Goal: Transaction & Acquisition: Register for event/course

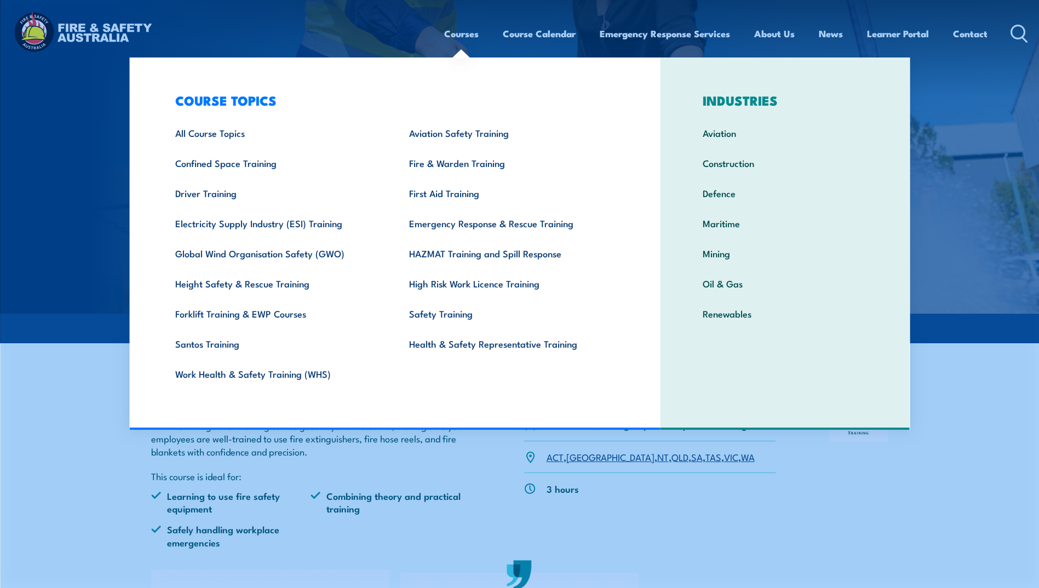
click at [449, 35] on link "Courses" at bounding box center [461, 33] width 34 height 29
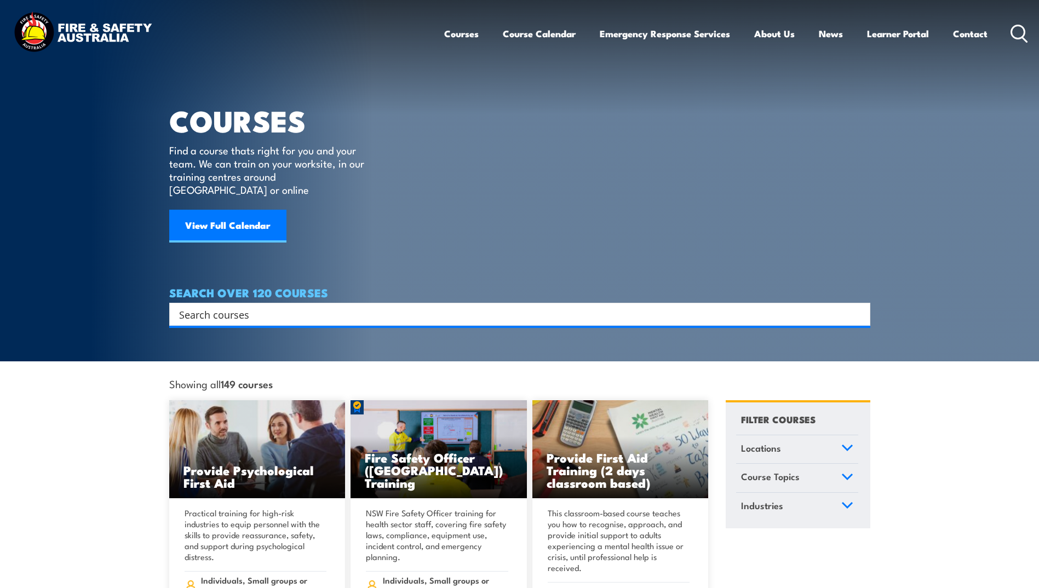
click at [251, 306] on input "Search input" at bounding box center [512, 314] width 667 height 16
type input "fire safety advisor"
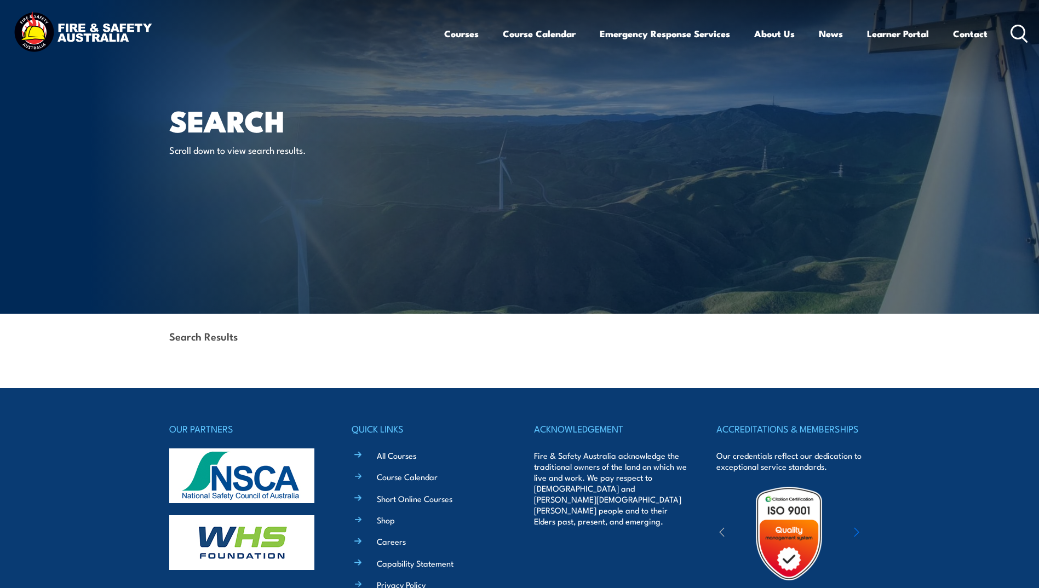
click at [266, 126] on h1 "Search" at bounding box center [304, 120] width 270 height 26
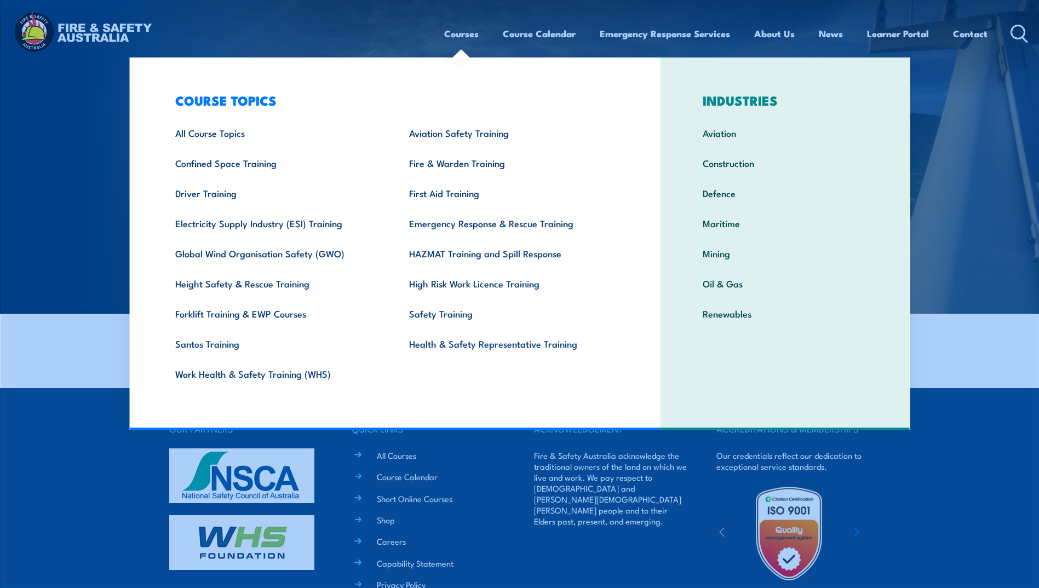
click at [448, 18] on div "Courses Course Calendar Emergency Response Services Services Overview Emergency…" at bounding box center [736, 33] width 584 height 47
click at [449, 41] on link "Courses" at bounding box center [461, 33] width 34 height 29
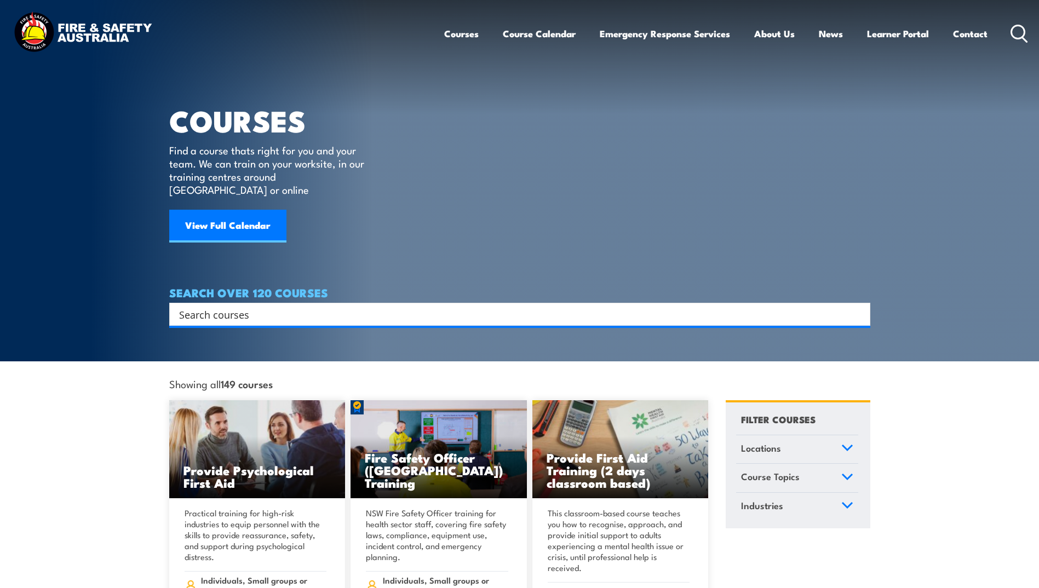
click at [310, 306] on input "Search input" at bounding box center [512, 314] width 667 height 16
type input "fire safety"
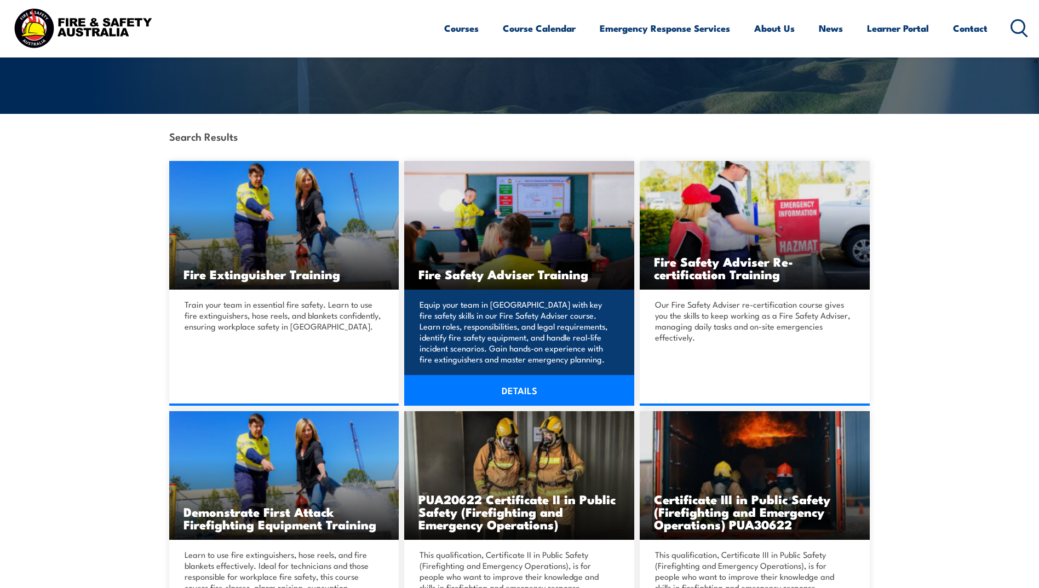
scroll to position [201, 0]
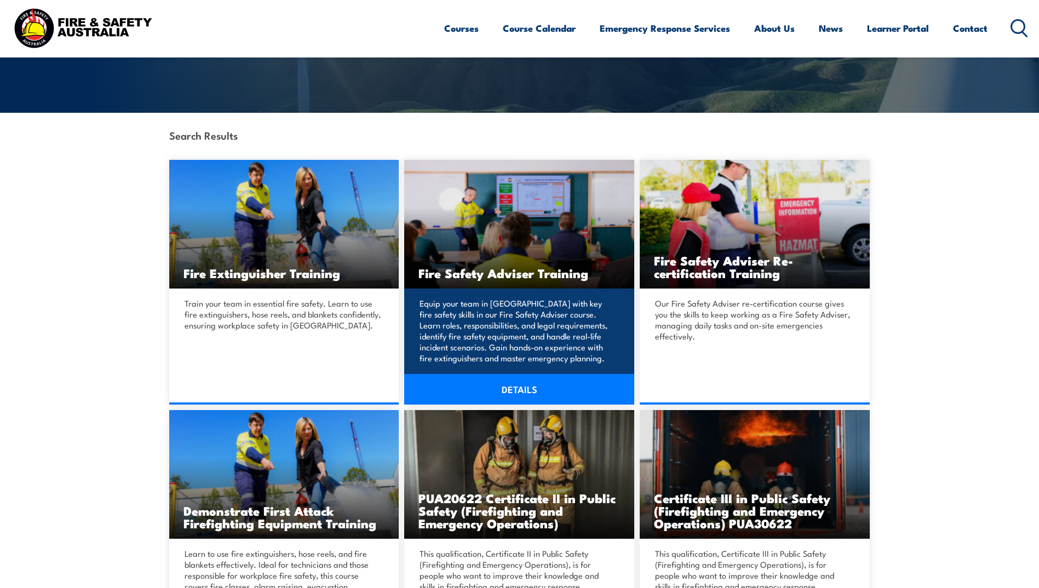
click at [529, 386] on link "DETAILS" at bounding box center [519, 389] width 230 height 31
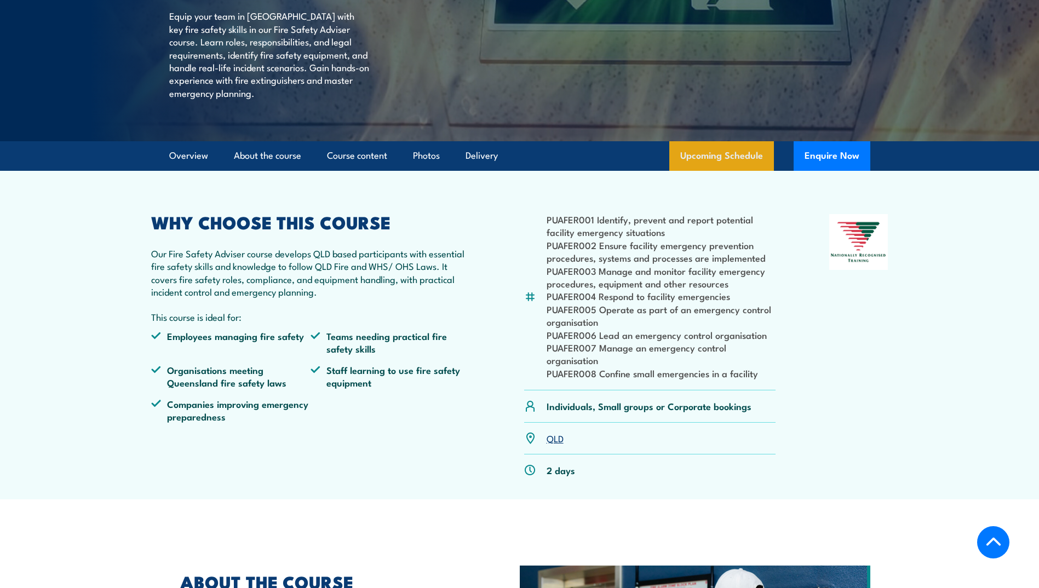
scroll to position [182, 0]
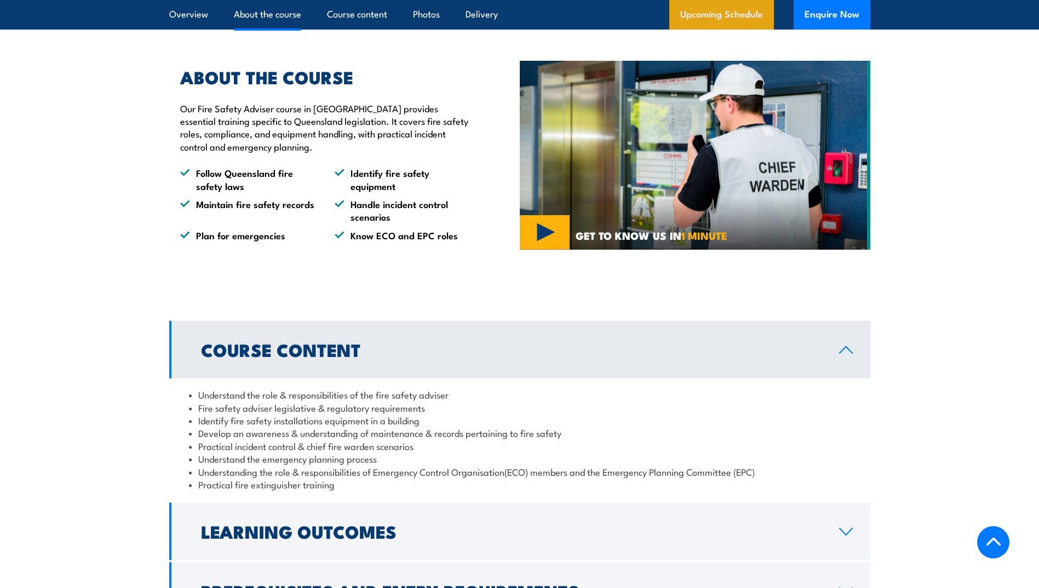
click at [730, 13] on link "Upcoming Schedule" at bounding box center [721, 15] width 105 height 30
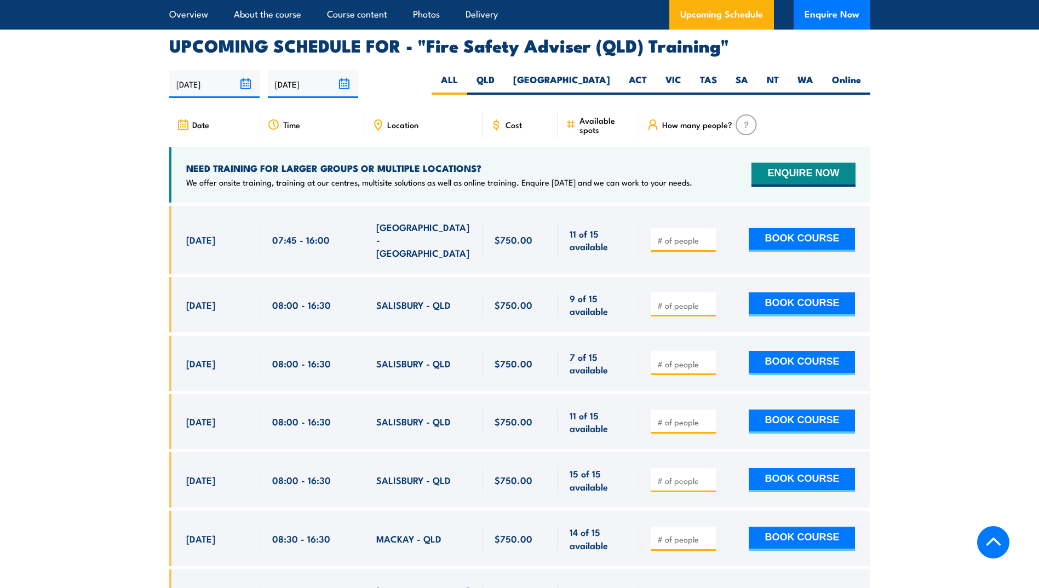
scroll to position [1791, 0]
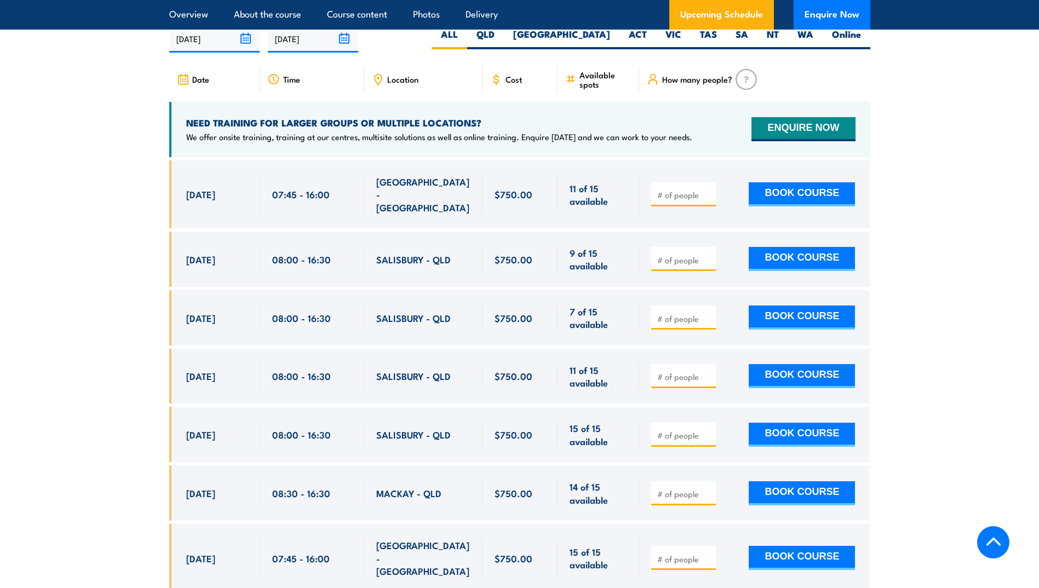
click at [671, 191] on input "number" at bounding box center [684, 194] width 55 height 11
click at [931, 188] on section "UPCOMING SCHEDULE FOR - "Fire Safety Adviser (QLD) Training" 25/09/2025 24/03/2…" at bounding box center [519, 388] width 1039 height 792
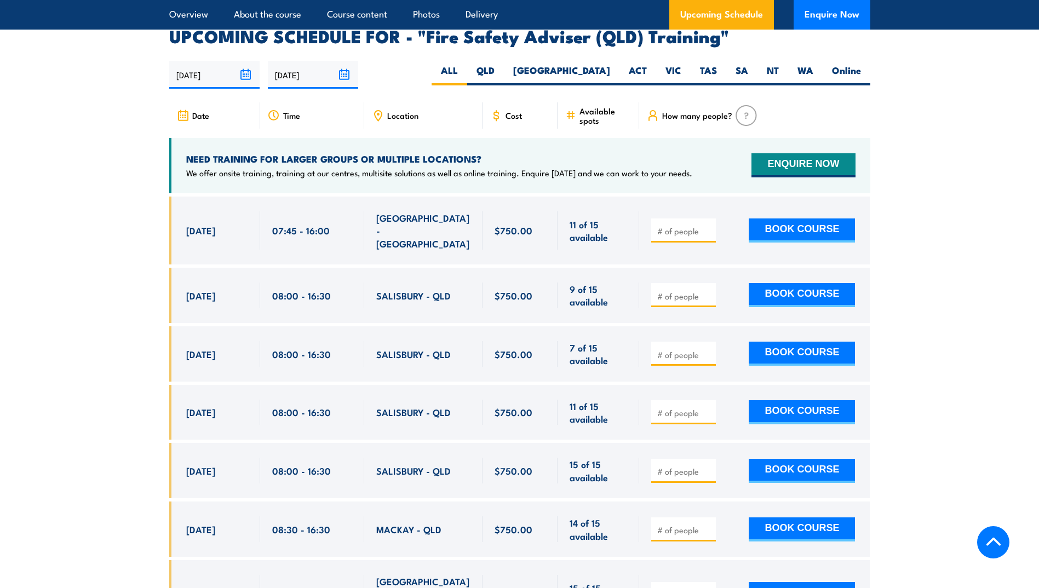
scroll to position [1755, 0]
click at [666, 225] on div at bounding box center [683, 231] width 65 height 24
click at [684, 228] on input "number" at bounding box center [684, 231] width 55 height 11
click at [708, 231] on input "1" at bounding box center [684, 231] width 55 height 11
type input "2"
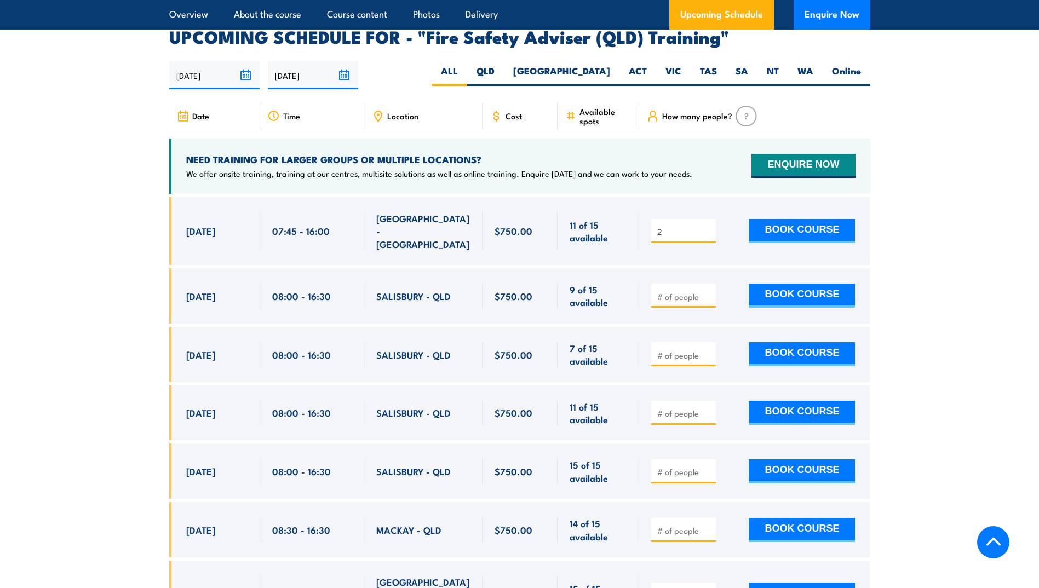
click at [708, 231] on input "2" at bounding box center [684, 231] width 55 height 11
click at [793, 231] on button "BOOK COURSE" at bounding box center [801, 231] width 106 height 24
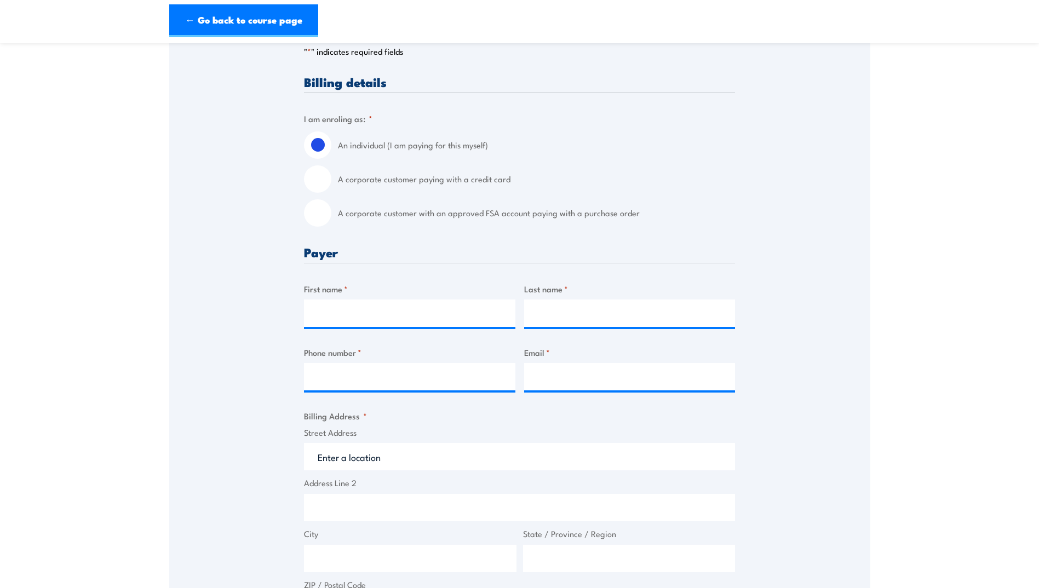
scroll to position [219, 0]
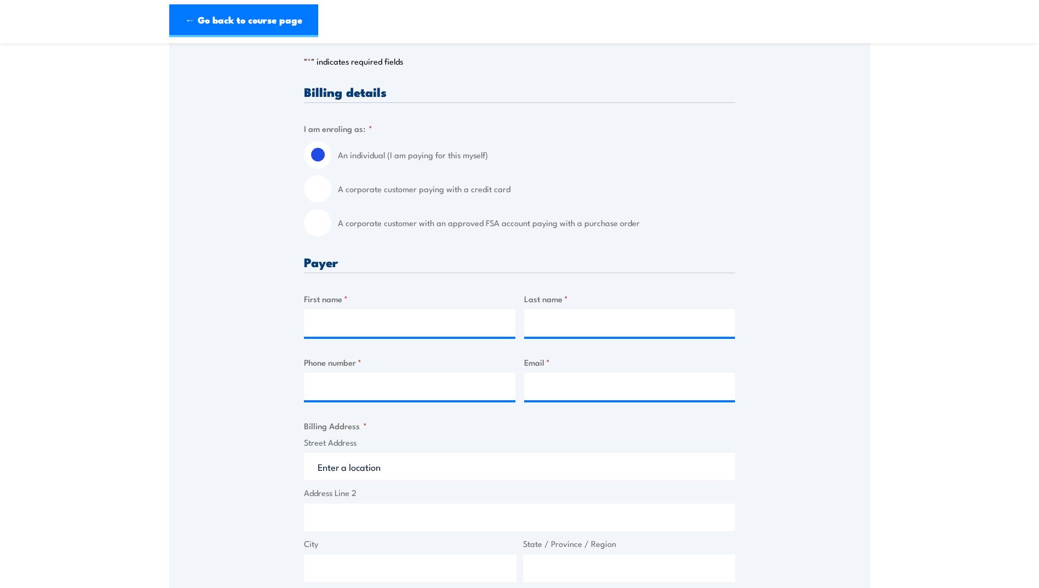
click at [326, 189] on input "A corporate customer paying with a credit card" at bounding box center [317, 188] width 27 height 27
radio input "true"
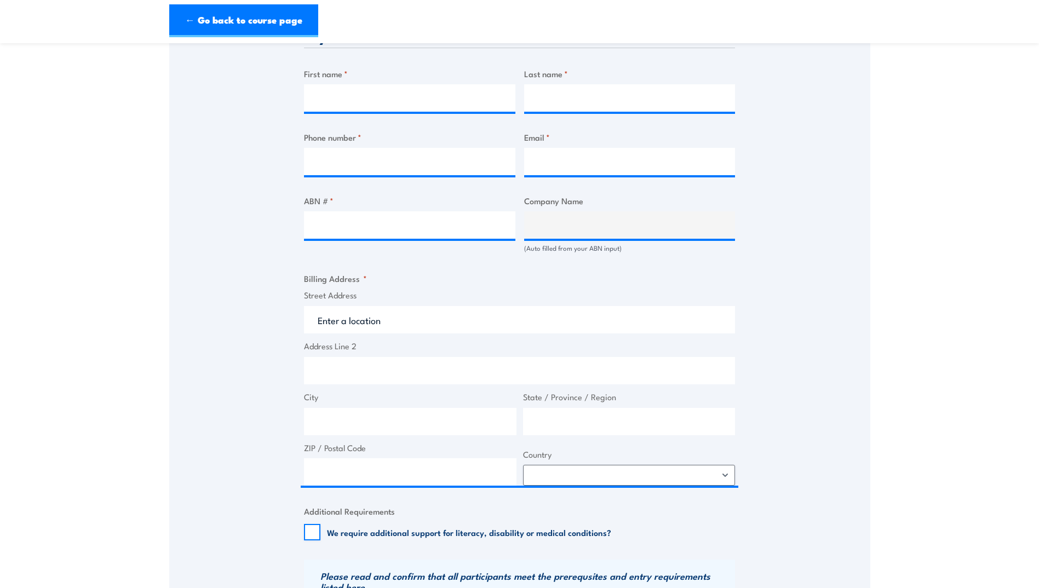
scroll to position [548, 0]
click at [548, 148] on input "Email *" at bounding box center [629, 161] width 211 height 27
type input "compliance@cqid.com.au accounts@cqid.com.au"
click at [869, 215] on div "Speak to a specialist CALL 1300 885 530 CALL 1300 885 530 " * " indicates requi…" at bounding box center [519, 225] width 701 height 1167
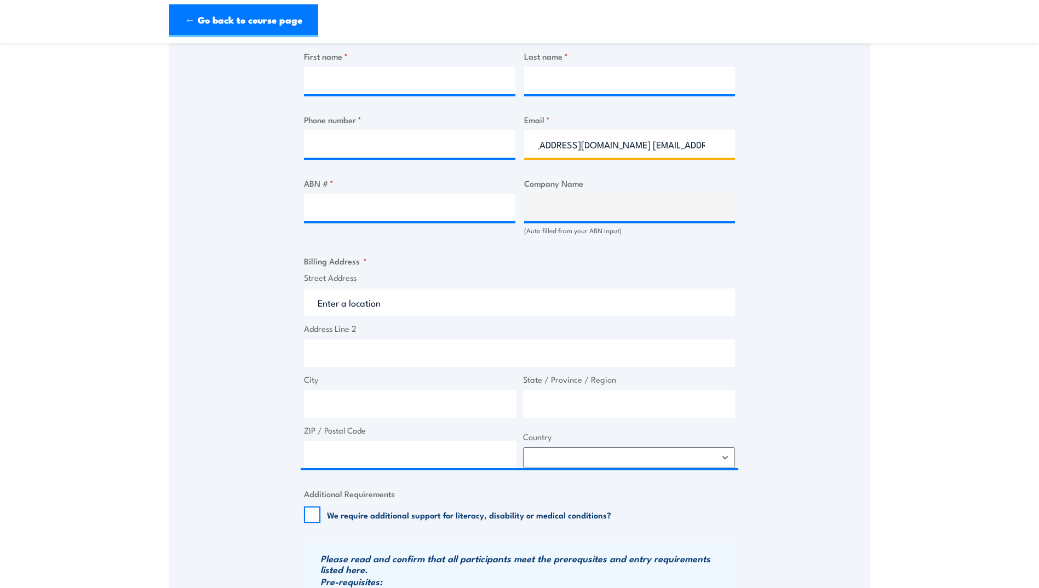
drag, startPoint x: 537, startPoint y: 142, endPoint x: 782, endPoint y: 136, distance: 245.4
click at [782, 136] on div "Speak to a specialist CALL 1300 885 530 CALL 1300 885 530 " * " indicates requi…" at bounding box center [519, 207] width 701 height 1167
click at [795, 230] on div "Speak to a specialist CALL [PHONE_NUMBER] CALL [PHONE_NUMBER] " * " indicates r…" at bounding box center [519, 207] width 701 height 1167
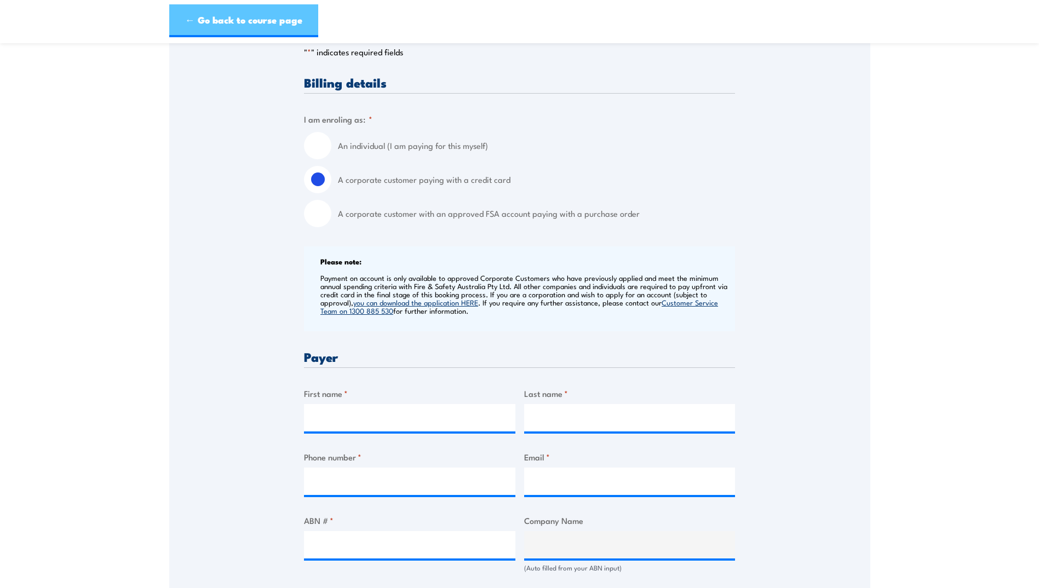
scroll to position [219, 0]
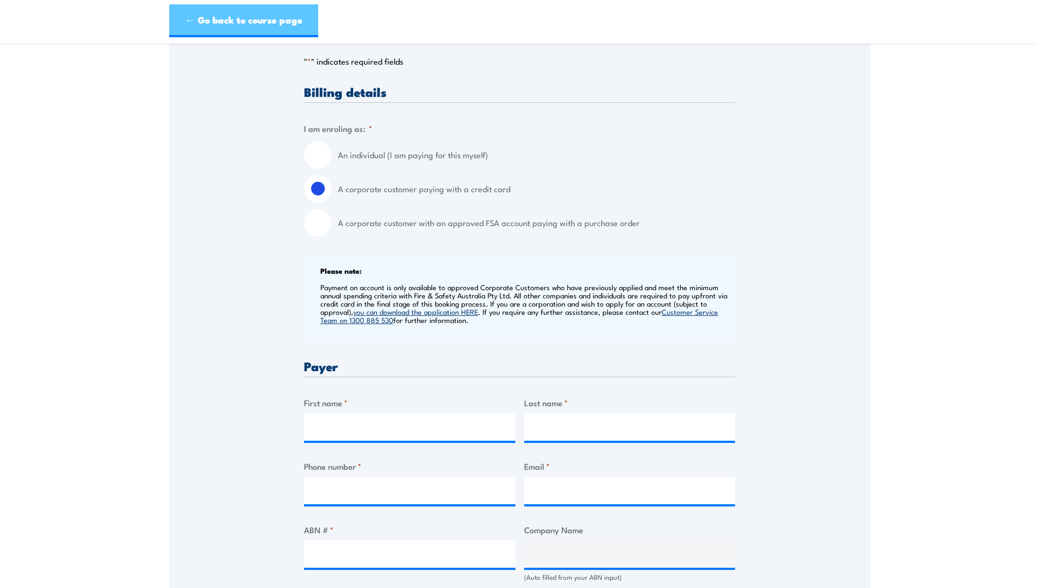
click at [272, 33] on link "← Go back to course page" at bounding box center [243, 20] width 149 height 33
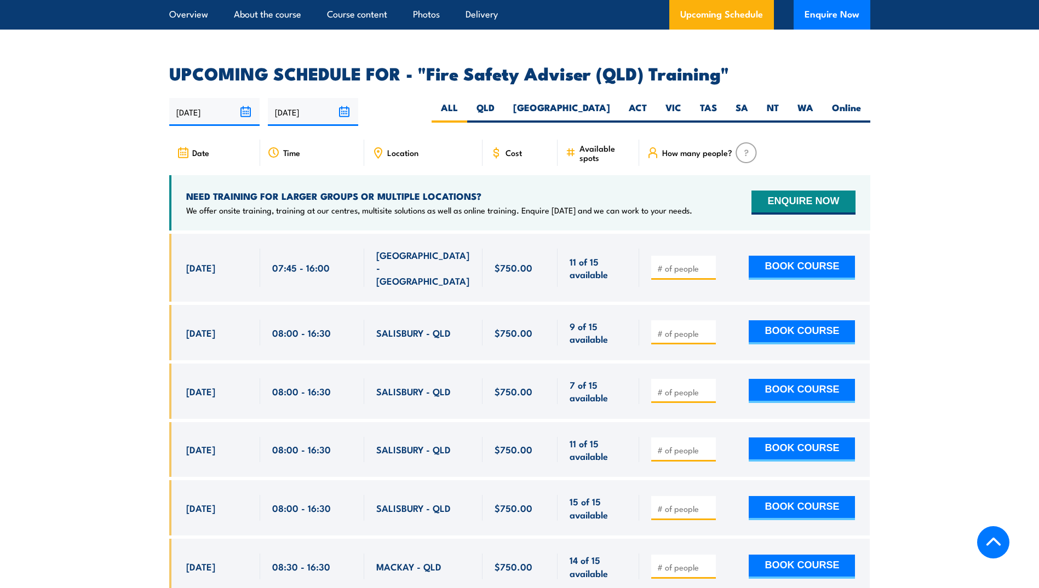
scroll to position [1791, 0]
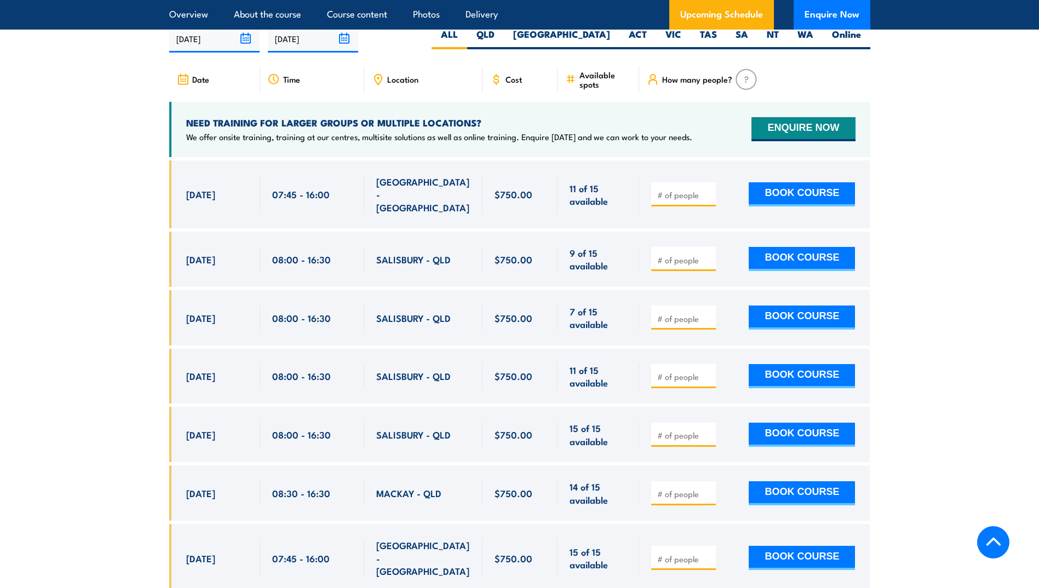
click at [677, 492] on input "number" at bounding box center [684, 493] width 55 height 11
type input "1"
click at [793, 484] on button "BOOK COURSE" at bounding box center [801, 493] width 106 height 24
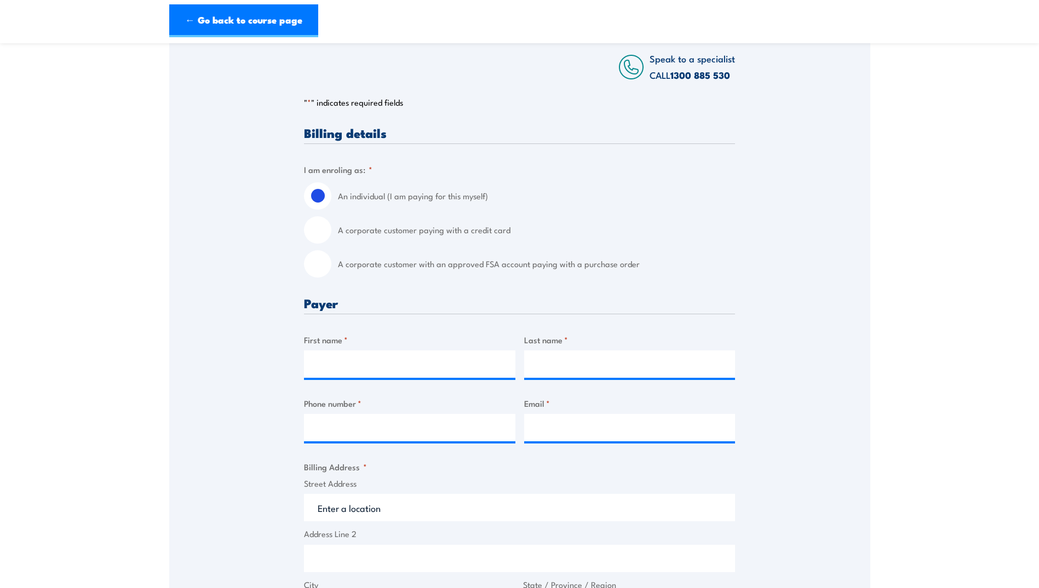
scroll to position [182, 0]
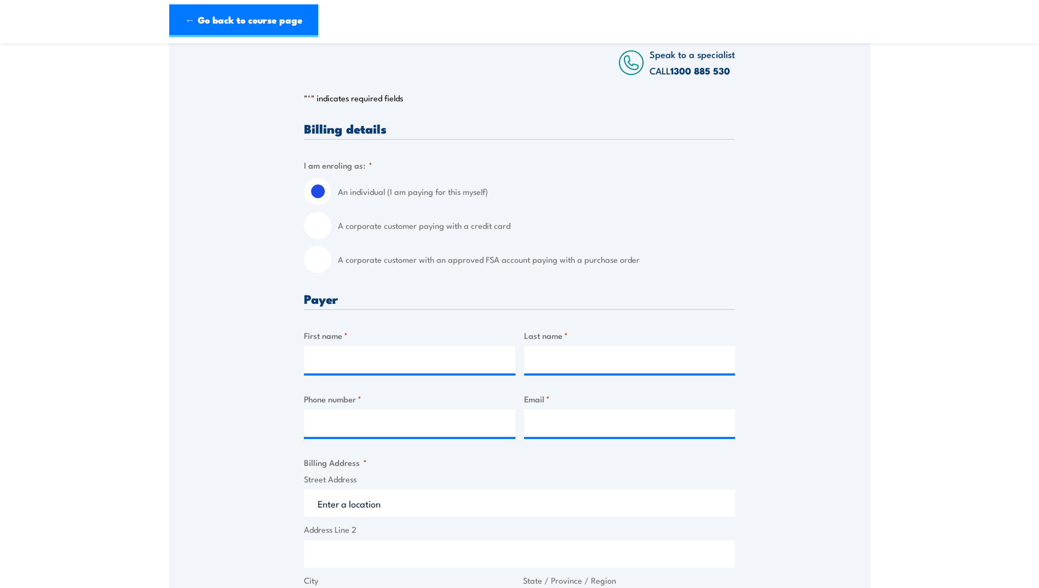
click at [319, 235] on input "A corporate customer paying with a credit card" at bounding box center [317, 225] width 27 height 27
radio input "true"
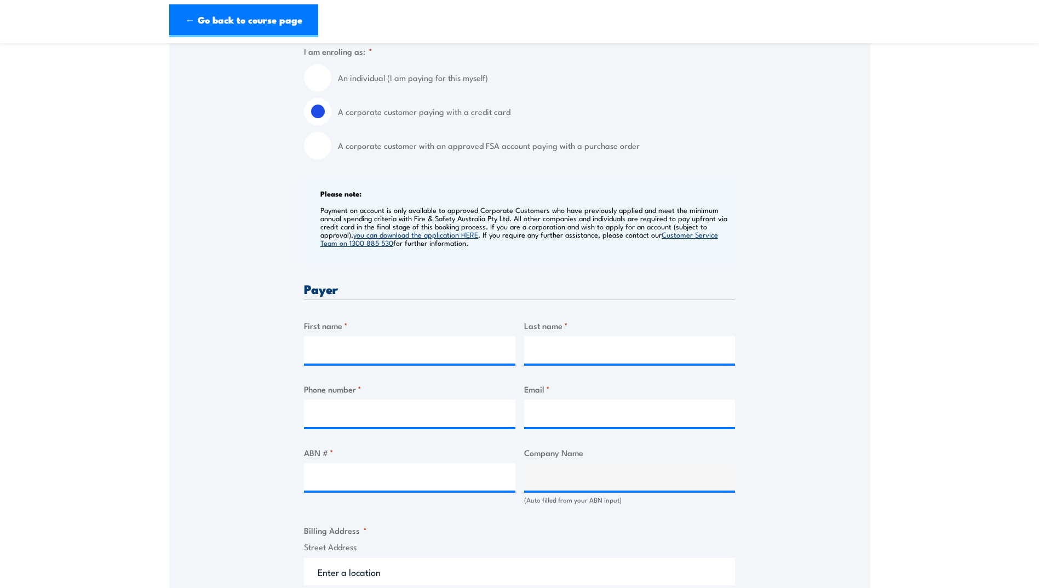
scroll to position [310, 0]
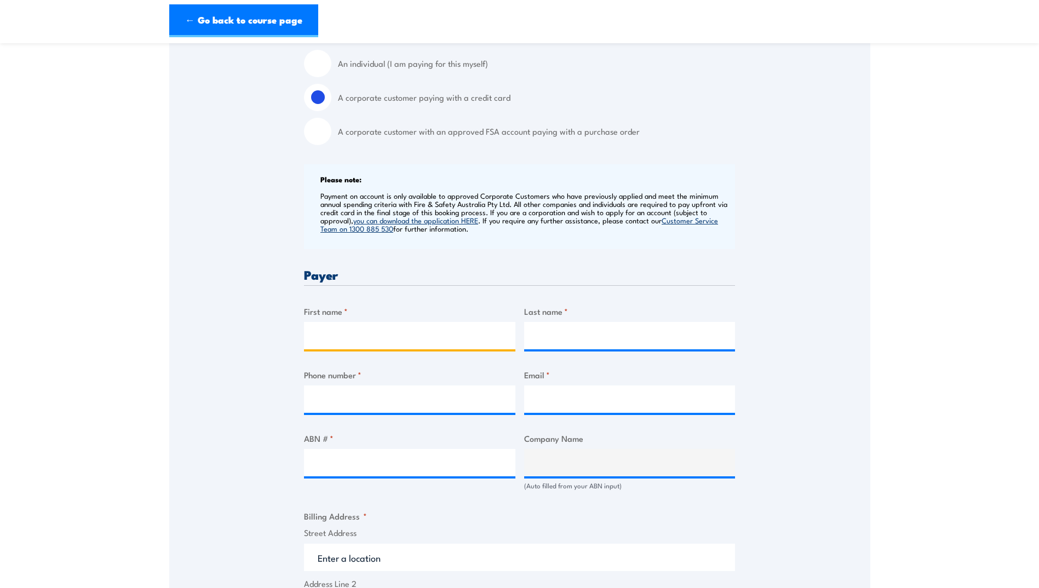
click at [351, 342] on input "First name *" at bounding box center [409, 335] width 211 height 27
type input "Matilda"
type input "[PERSON_NAME]"
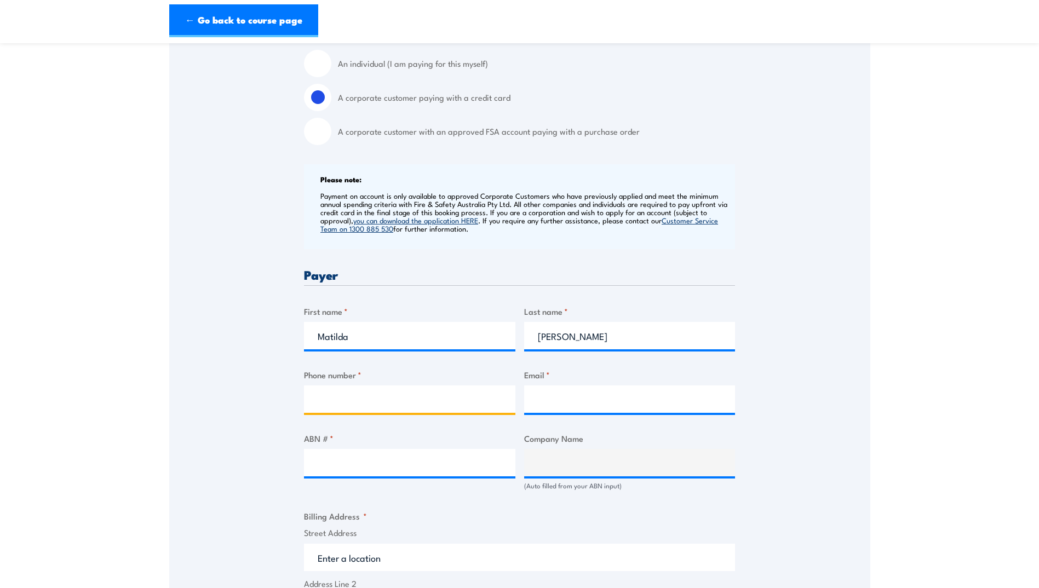
type input "0484637326"
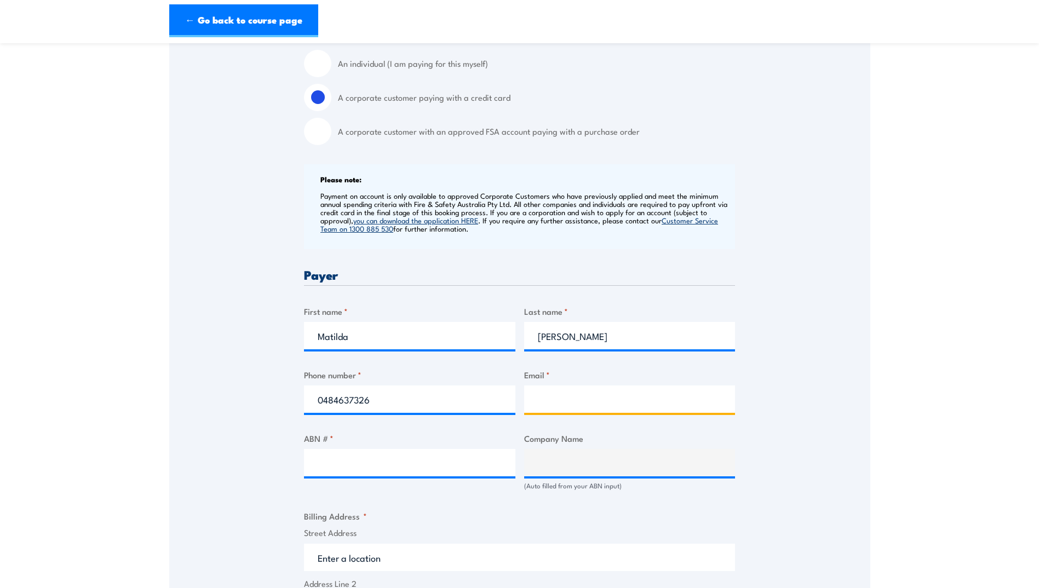
type input "[EMAIL_ADDRESS][DOMAIN_NAME]"
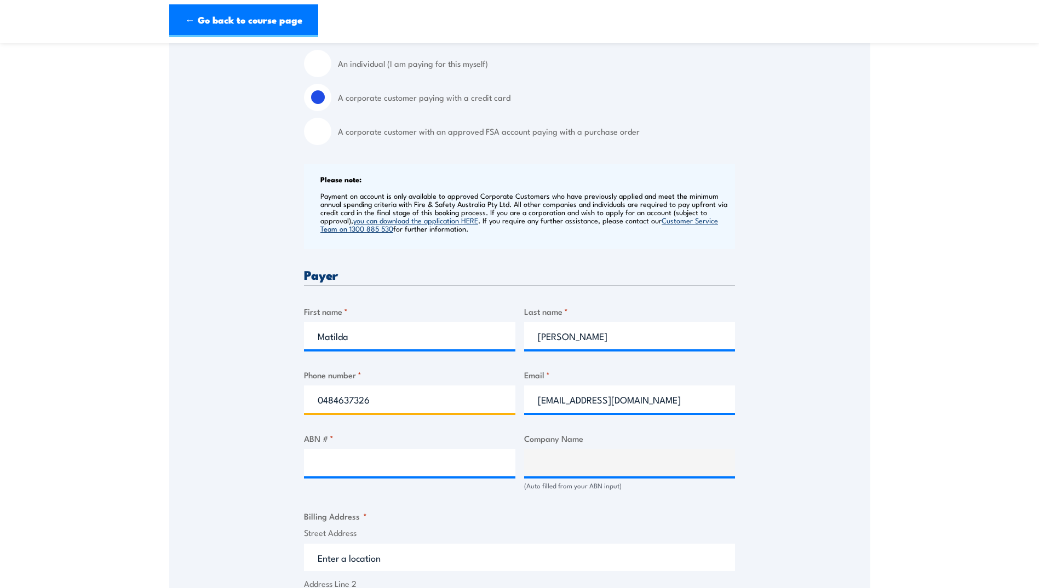
drag, startPoint x: 391, startPoint y: 406, endPoint x: 310, endPoint y: 405, distance: 81.0
click at [310, 405] on input "0484637326" at bounding box center [409, 398] width 211 height 27
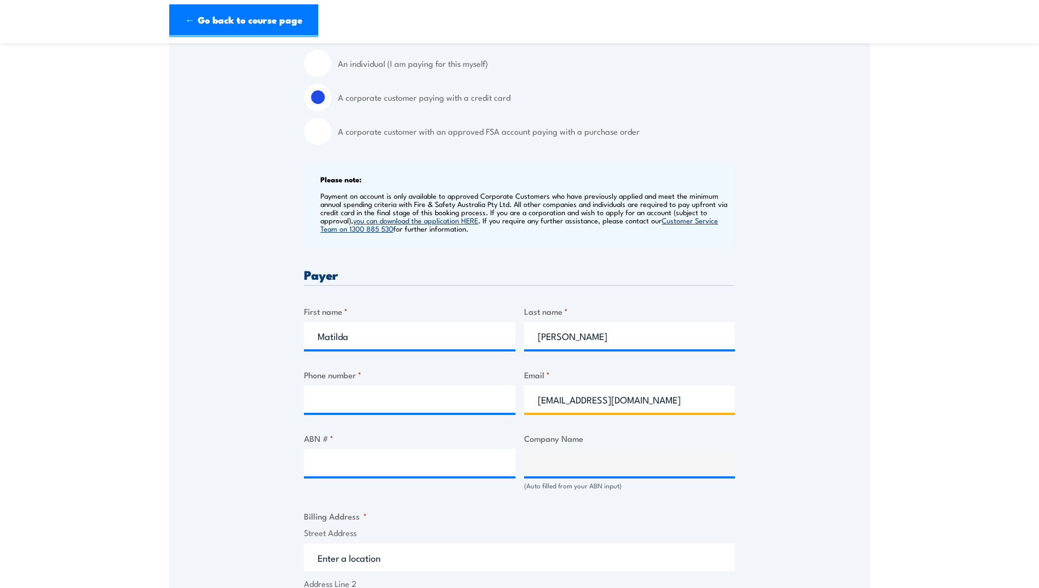
drag, startPoint x: 675, startPoint y: 414, endPoint x: 505, endPoint y: 402, distance: 170.1
click at [505, 402] on div "Billing details I am enroling as: * An individual (I am paying for this myself)…" at bounding box center [519, 518] width 431 height 1048
type input "[EMAIL_ADDRESS][DOMAIN_NAME]"
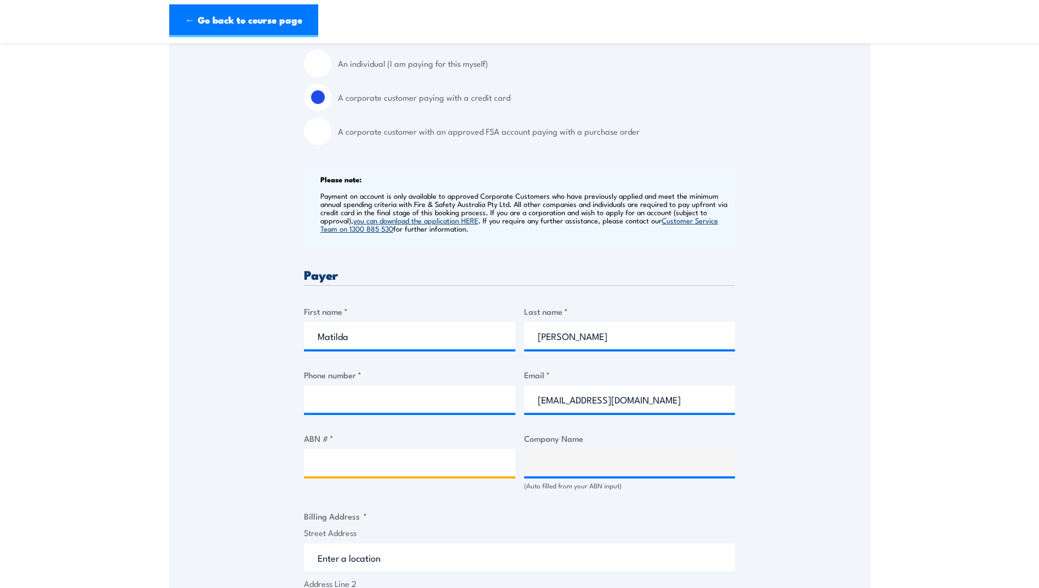
click at [391, 464] on input "ABN # *" at bounding box center [409, 462] width 211 height 27
click at [466, 471] on input "ABN # *" at bounding box center [409, 462] width 211 height 27
type input "60110812489"
type input "Central Queensland Indigenous Development Limited"
type input "60110812489"
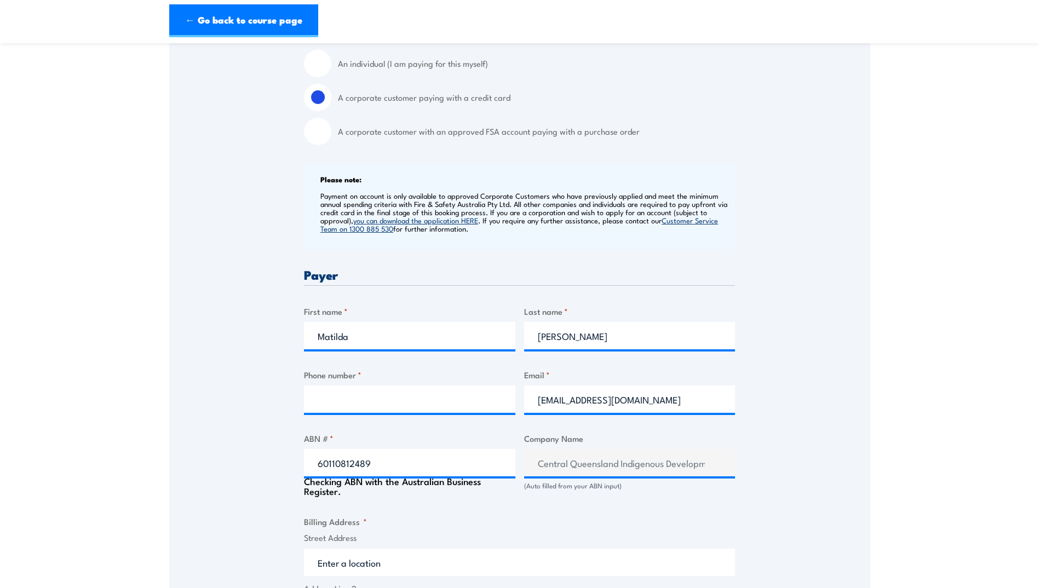
click at [860, 464] on div "Speak to a specialist CALL [PHONE_NUMBER] CALL [PHONE_NUMBER] " * " indicates r…" at bounding box center [519, 466] width 701 height 1172
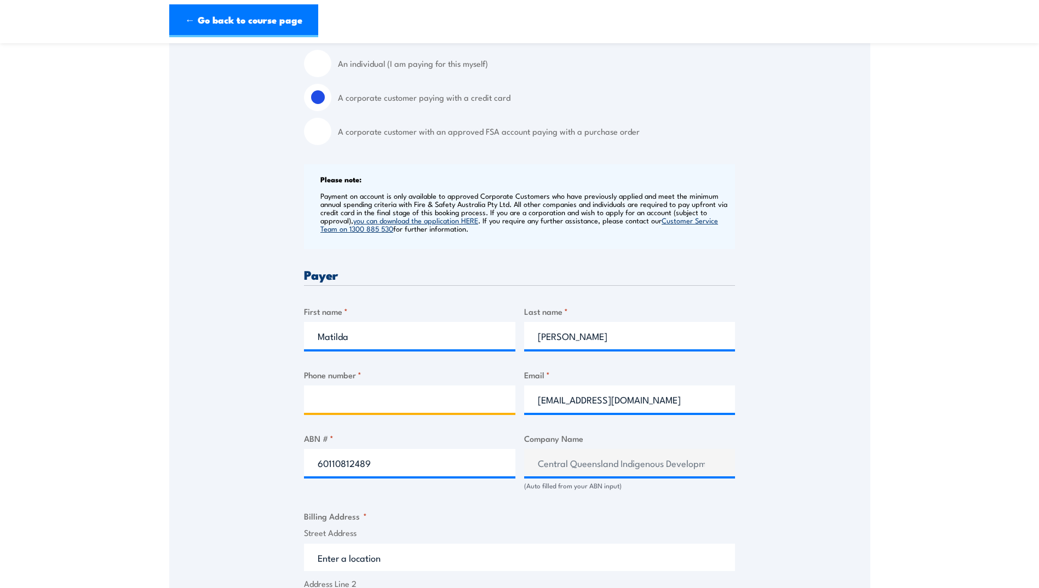
click at [410, 412] on input "Phone number *" at bounding box center [409, 398] width 211 height 27
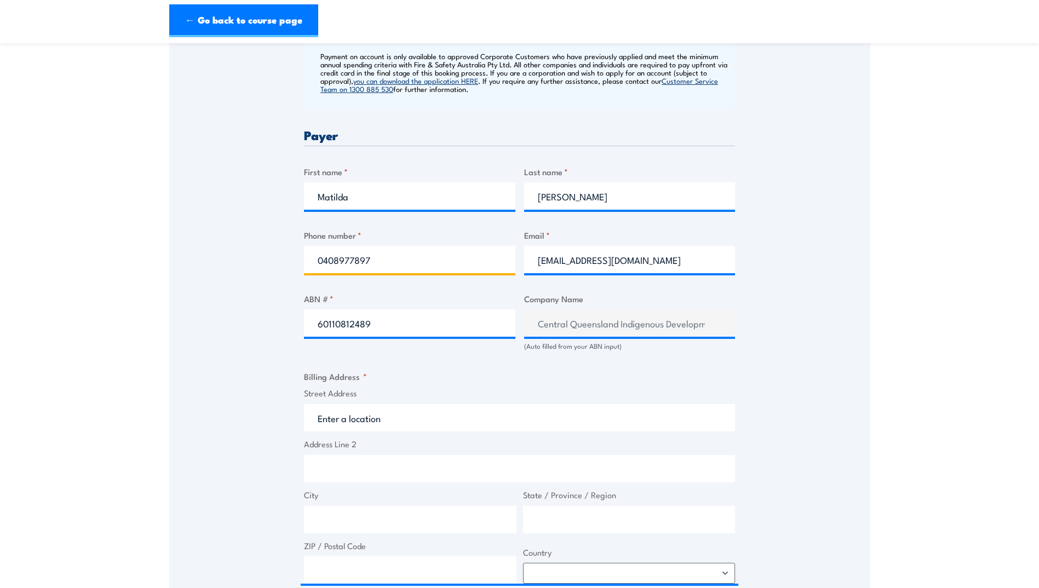
scroll to position [456, 0]
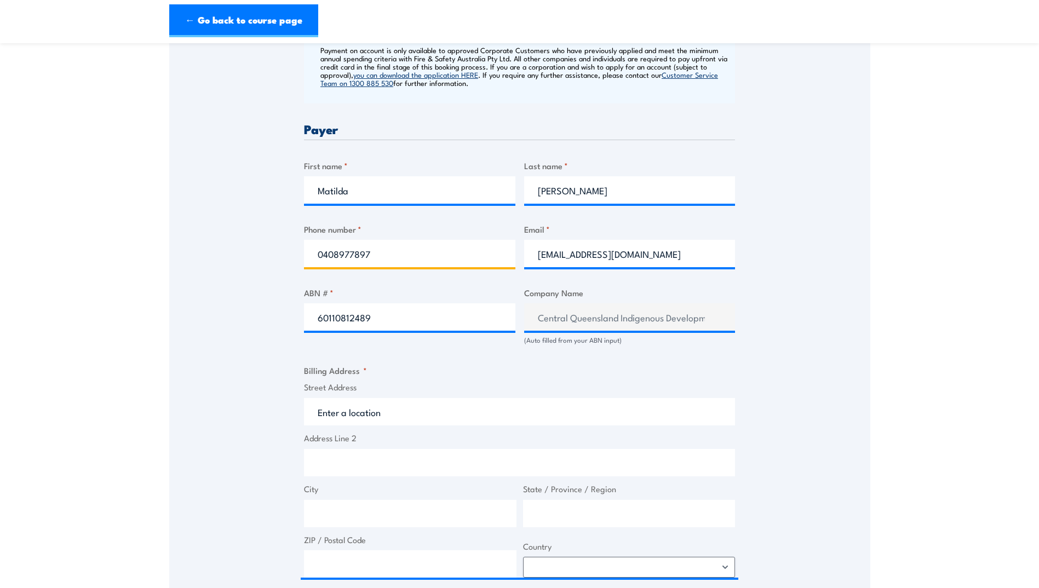
type input "0408977897"
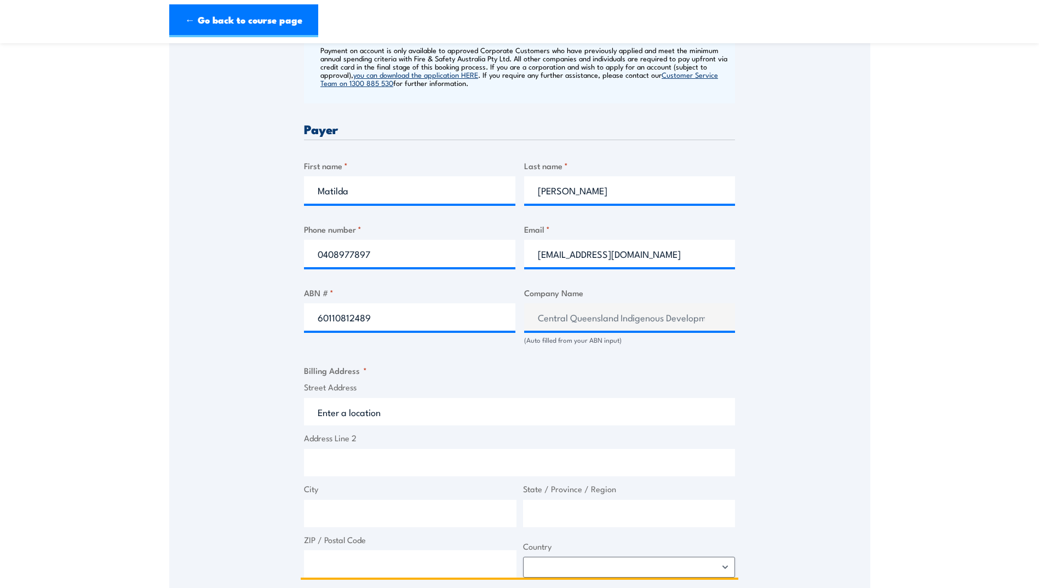
click at [377, 424] on input "Street Address" at bounding box center [519, 411] width 431 height 27
click at [375, 419] on input "Street Address" at bounding box center [519, 411] width 431 height 27
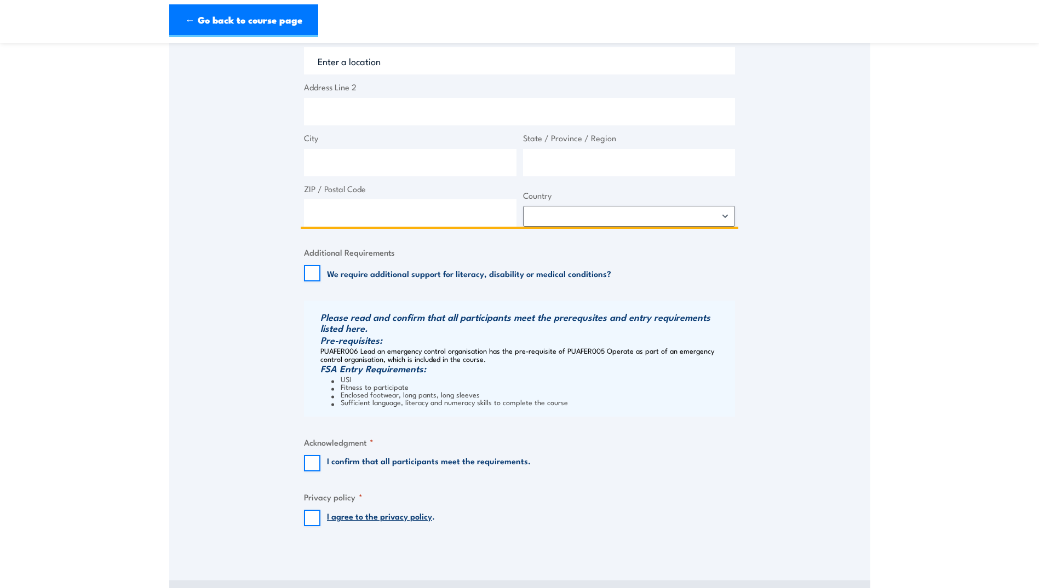
scroll to position [803, 0]
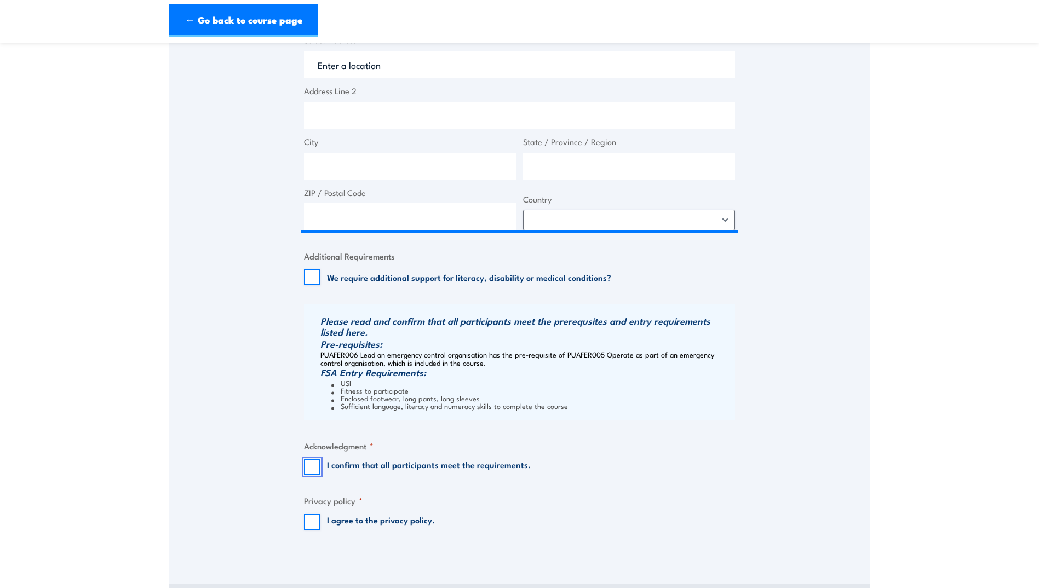
click at [306, 475] on input "I confirm that all participants meet the requirements." at bounding box center [312, 467] width 16 height 16
checkbox input "true"
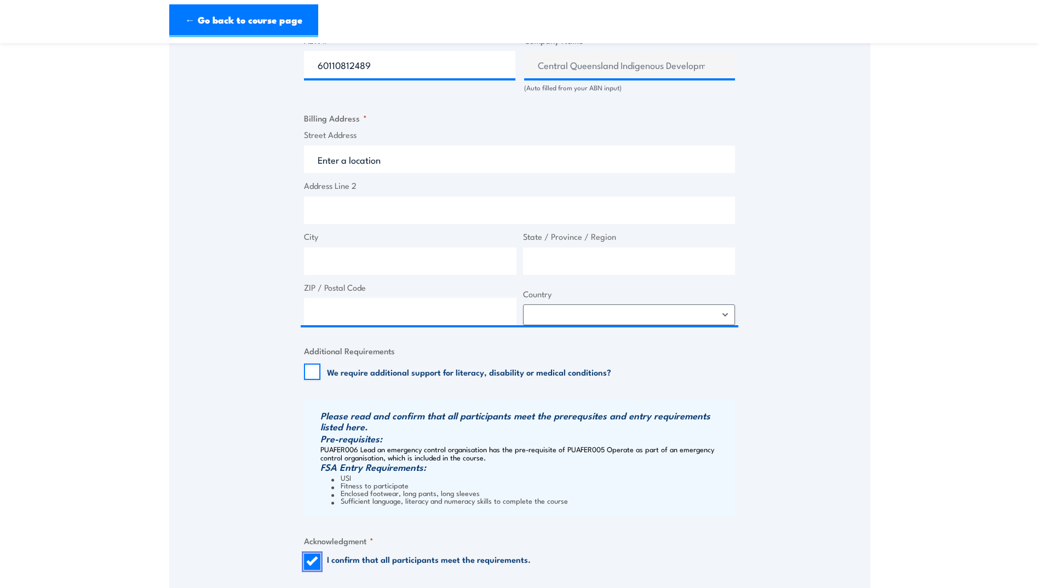
scroll to position [694, 0]
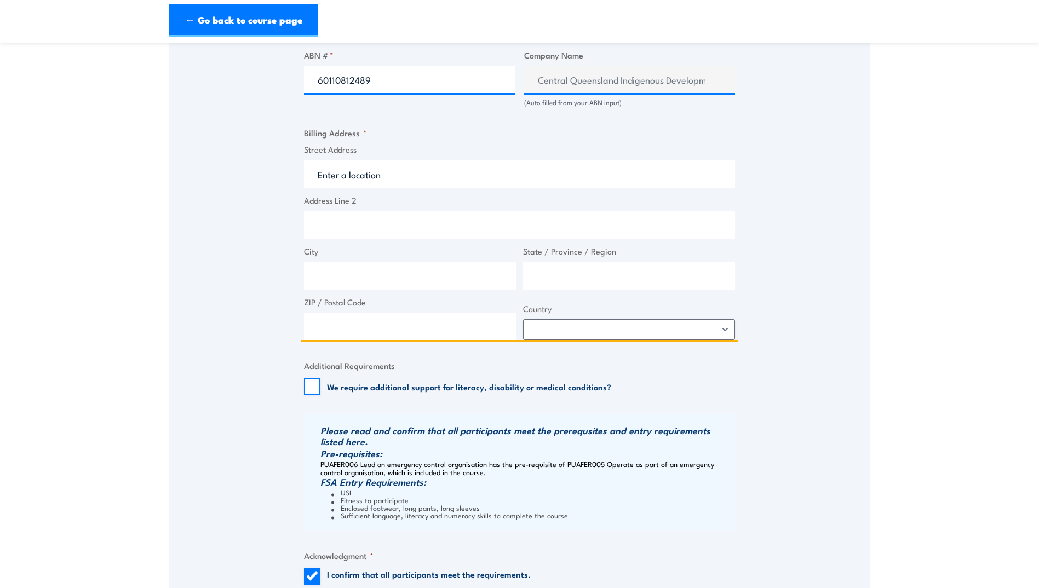
click at [365, 178] on input "Street Address" at bounding box center [519, 173] width 431 height 27
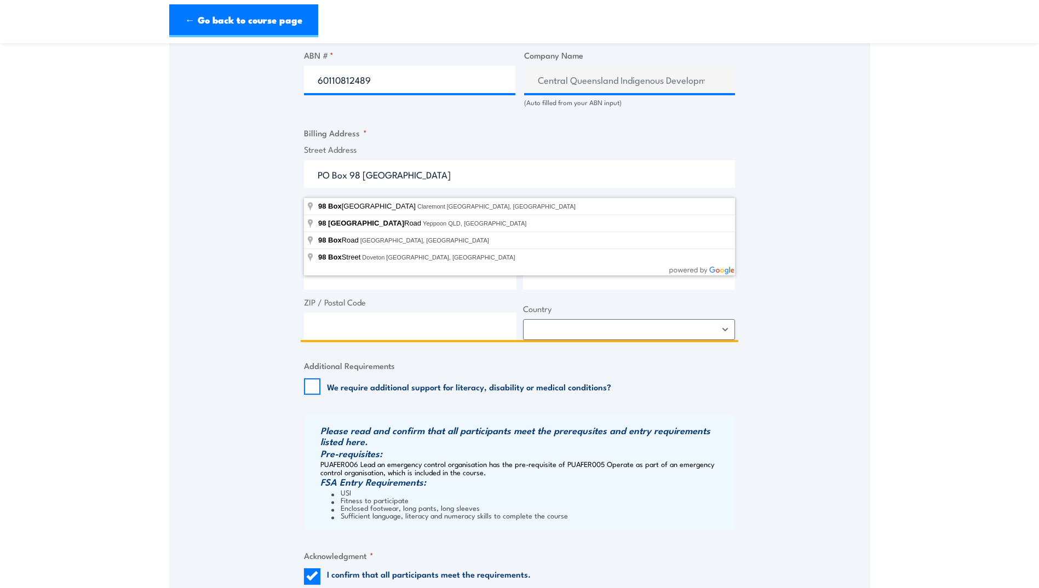
drag, startPoint x: 421, startPoint y: 185, endPoint x: 363, endPoint y: 184, distance: 58.0
click at [363, 184] on input "PO Box 98 [GEOGRAPHIC_DATA]" at bounding box center [519, 173] width 431 height 27
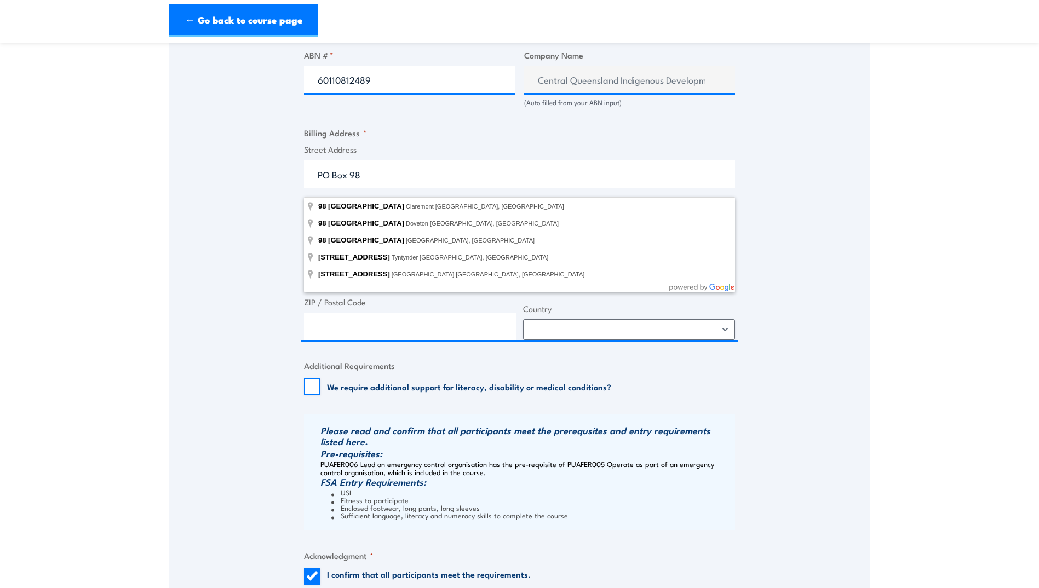
click at [264, 209] on div "Speak to a specialist CALL [PHONE_NUMBER] CALL [PHONE_NUMBER] " * " indicates r…" at bounding box center [519, 79] width 701 height 1167
click at [371, 188] on input "PO Box 98" at bounding box center [519, 173] width 431 height 27
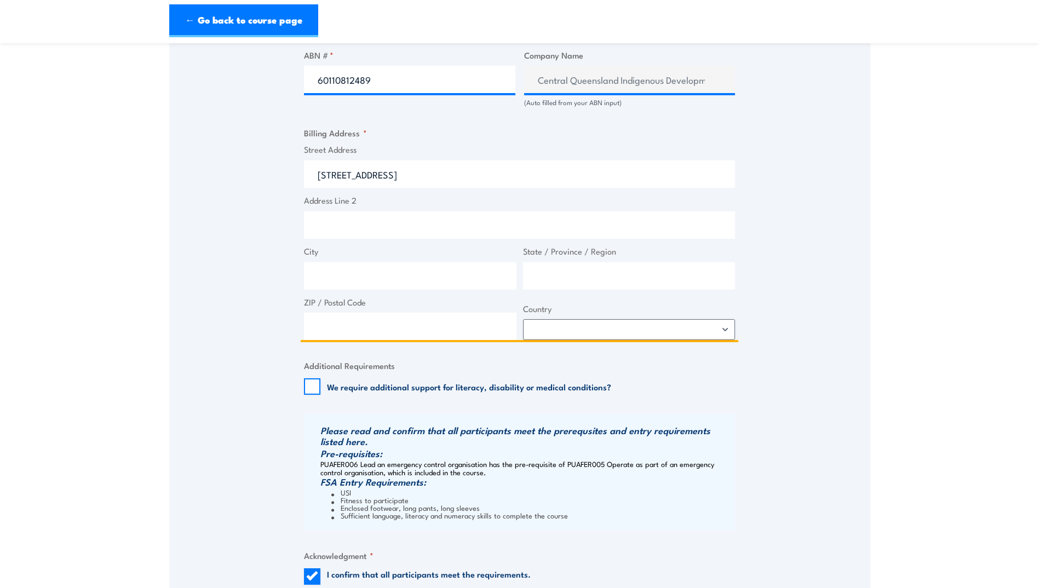
type input "[STREET_ADDRESS]"
click at [259, 236] on div "Speak to a specialist CALL [PHONE_NUMBER] CALL [PHONE_NUMBER] " * " indicates r…" at bounding box center [519, 79] width 701 height 1167
click at [489, 336] on input "ZIP / Postal Code" at bounding box center [410, 326] width 212 height 27
type input "4701"
click at [442, 274] on input "City" at bounding box center [410, 275] width 212 height 27
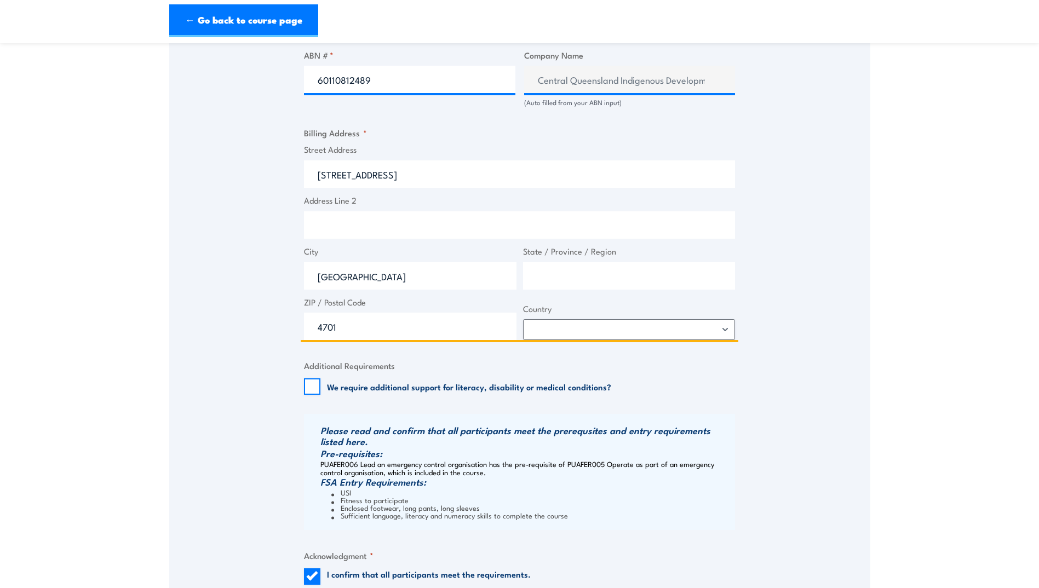
type input "[GEOGRAPHIC_DATA]"
click at [570, 281] on input "State / Province / Region" at bounding box center [629, 275] width 212 height 27
type input "QLD"
click at [537, 333] on select "[GEOGRAPHIC_DATA] [GEOGRAPHIC_DATA] [GEOGRAPHIC_DATA] [US_STATE] [GEOGRAPHIC_DA…" at bounding box center [629, 329] width 212 height 21
select select "[GEOGRAPHIC_DATA]"
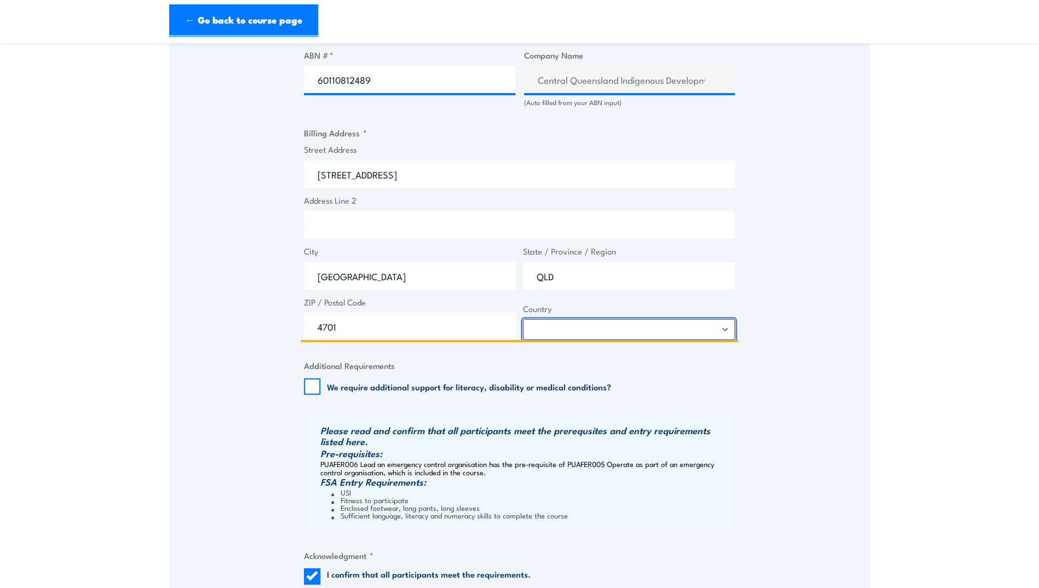
click at [523, 329] on select "[GEOGRAPHIC_DATA] [GEOGRAPHIC_DATA] [GEOGRAPHIC_DATA] [US_STATE] [GEOGRAPHIC_DA…" at bounding box center [629, 329] width 212 height 21
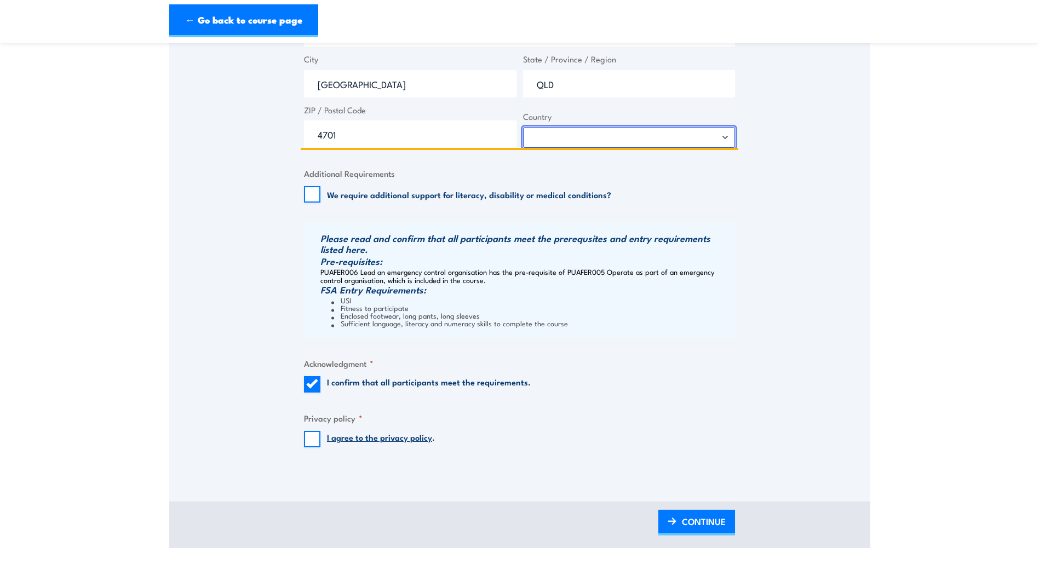
scroll to position [894, 0]
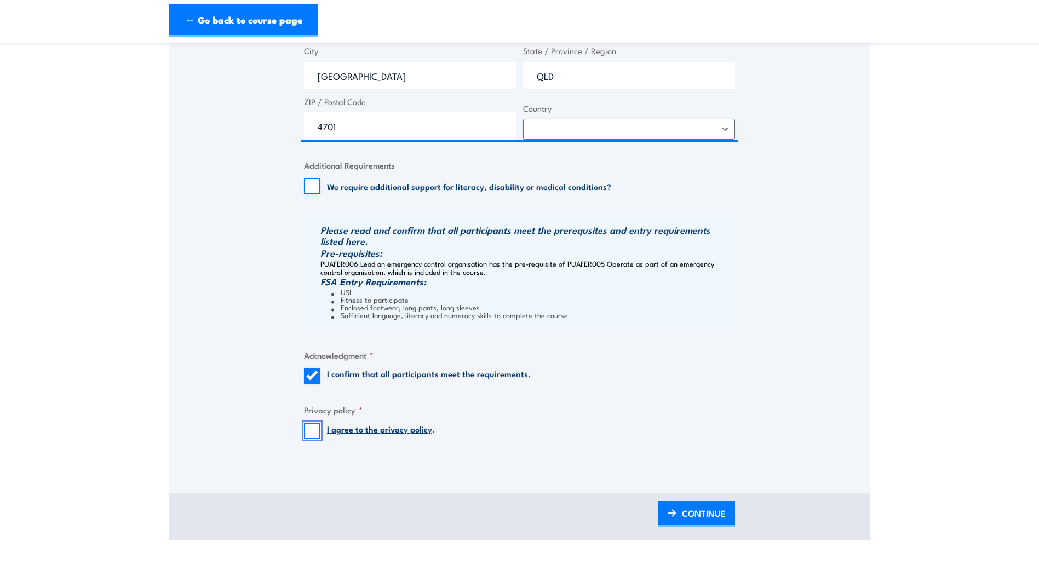
drag, startPoint x: 313, startPoint y: 441, endPoint x: 319, endPoint y: 437, distance: 6.4
click at [313, 439] on input "I agree to the privacy policy ." at bounding box center [312, 431] width 16 height 16
checkbox input "true"
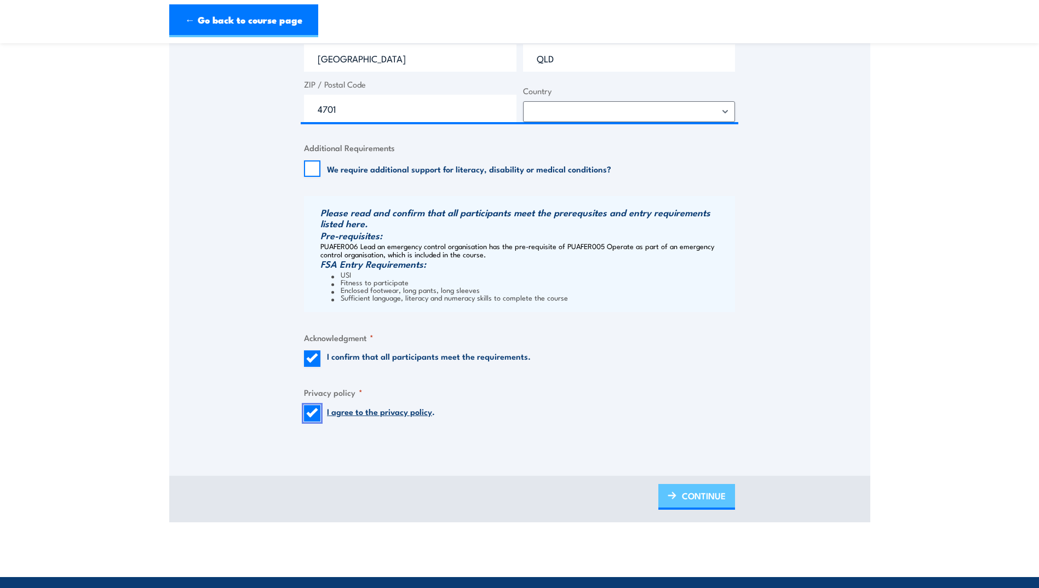
scroll to position [913, 0]
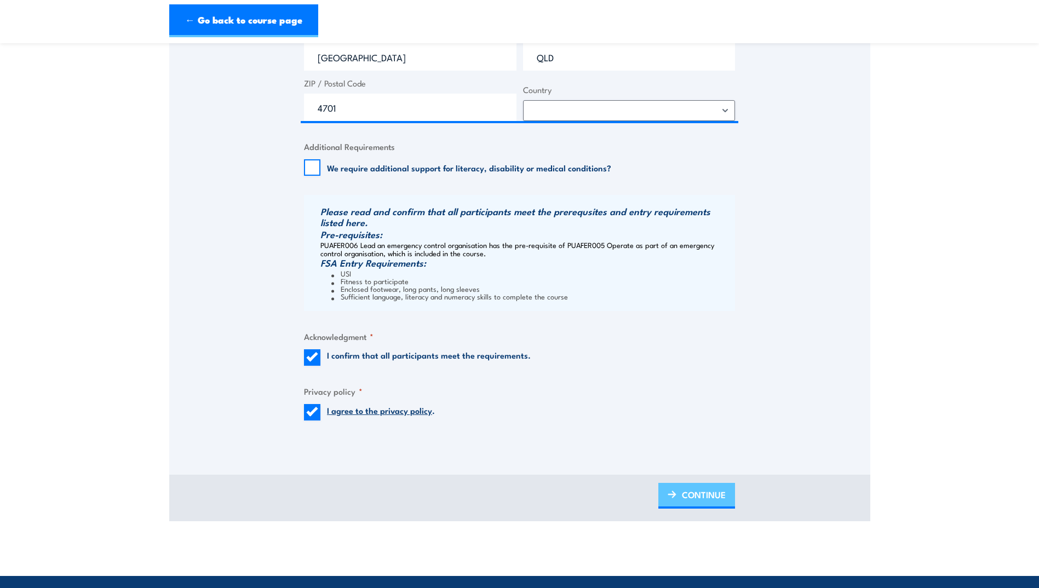
click at [707, 509] on span "CONTINUE" at bounding box center [704, 494] width 44 height 29
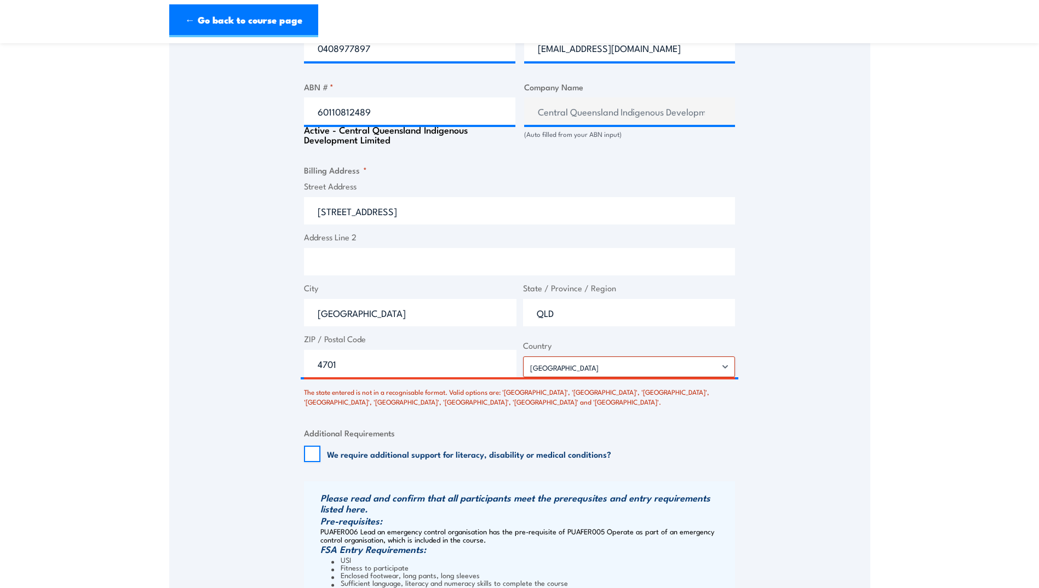
scroll to position [715, 0]
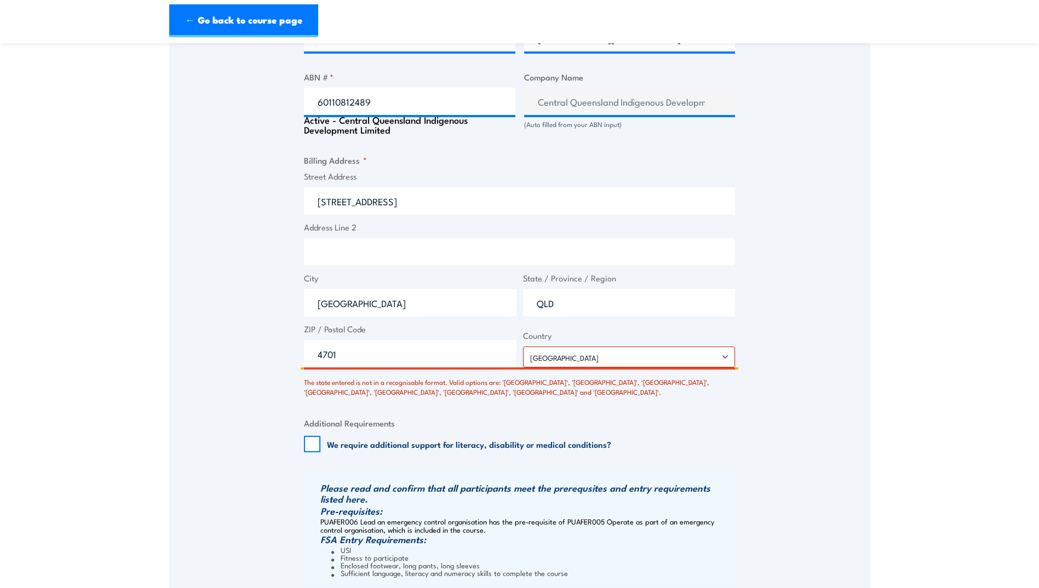
click at [575, 314] on input "QLD" at bounding box center [629, 302] width 212 height 27
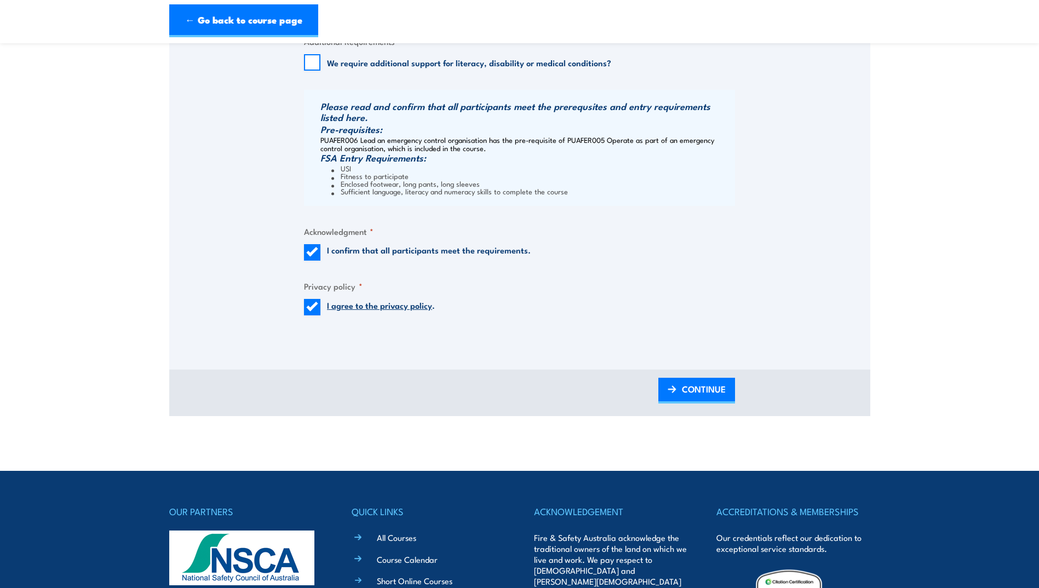
scroll to position [1098, 0]
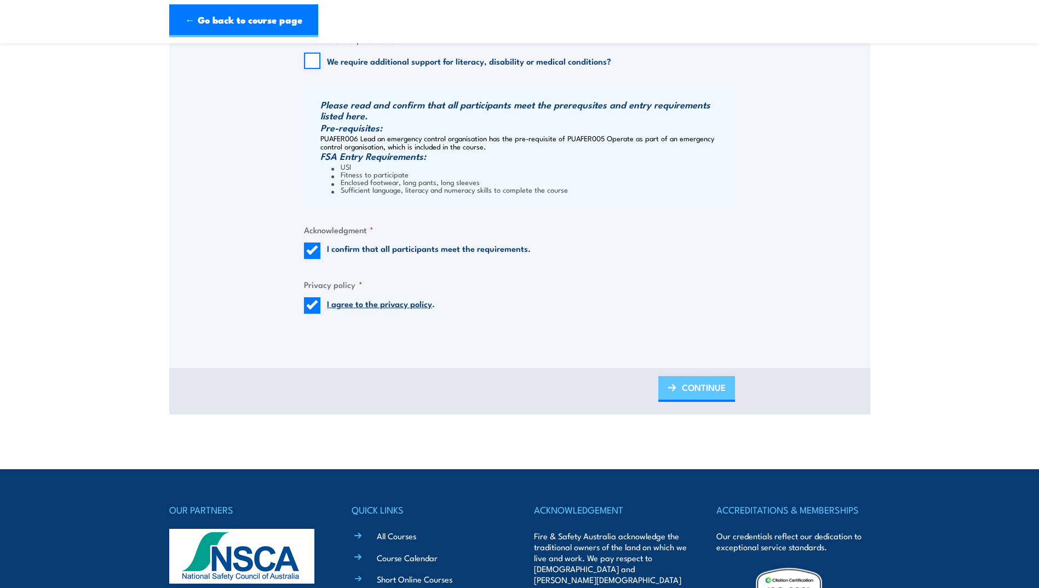
type input "[GEOGRAPHIC_DATA]"
click at [680, 402] on link "CONTINUE" at bounding box center [696, 389] width 77 height 26
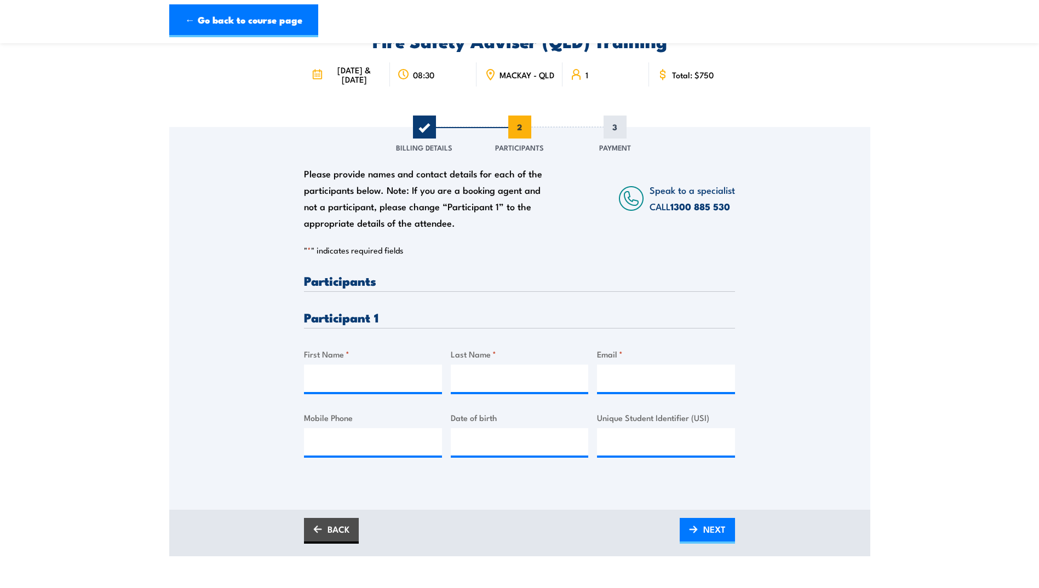
scroll to position [73, 0]
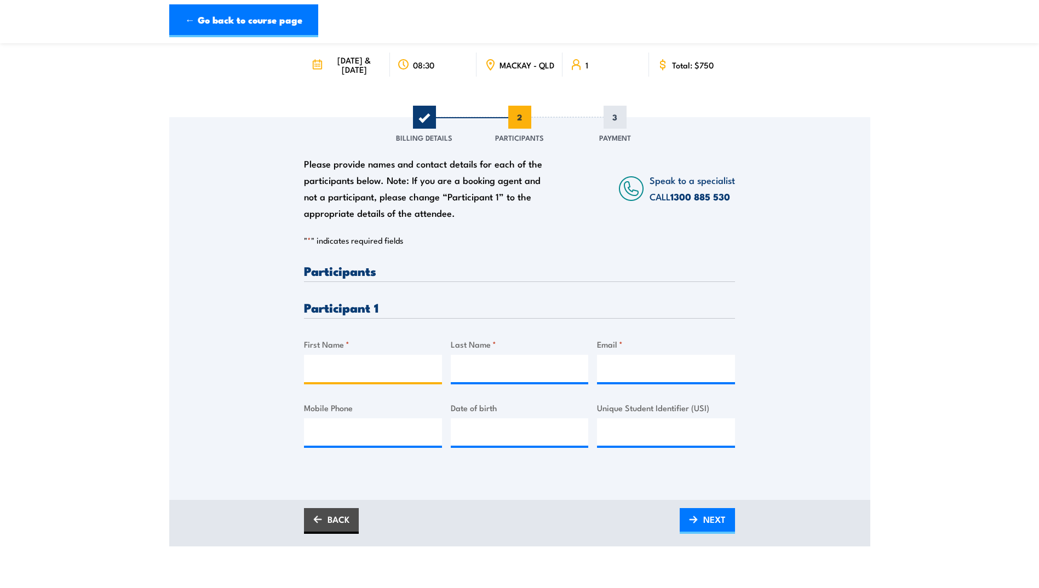
click at [391, 379] on input "First Name *" at bounding box center [373, 368] width 138 height 27
type input "[PERSON_NAME]"
click at [456, 378] on input "Last Name *" at bounding box center [520, 368] width 138 height 27
type input "[PERSON_NAME]"
click at [612, 378] on input "Email *" at bounding box center [666, 368] width 138 height 27
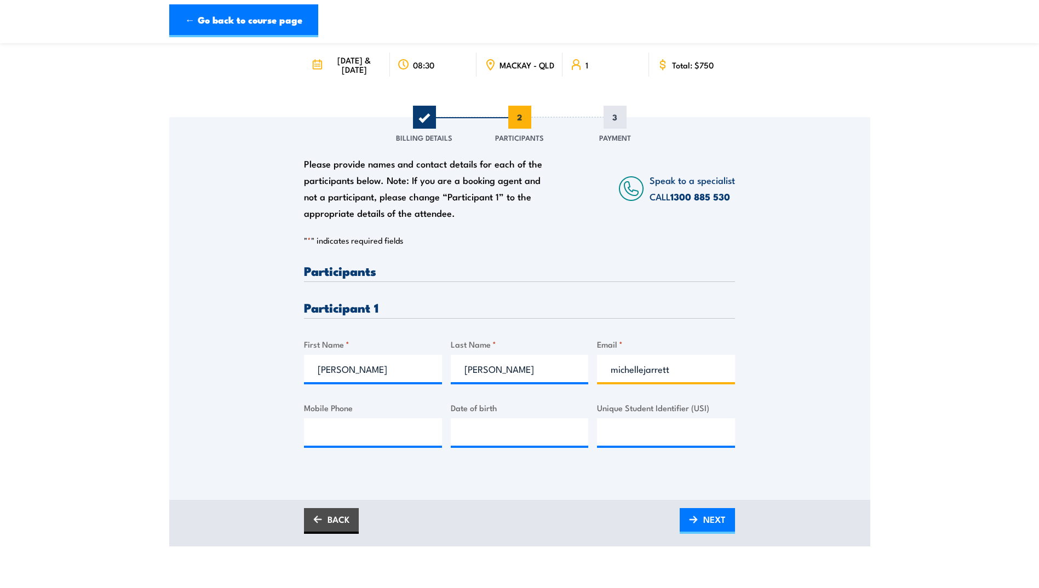
type input "[EMAIL_ADDRESS][DOMAIN_NAME]"
click at [404, 441] on input "Mobile Phone" at bounding box center [373, 431] width 138 height 27
type input "0409566106"
type input "__/__/____"
click at [495, 446] on input "__/__/____" at bounding box center [520, 431] width 138 height 27
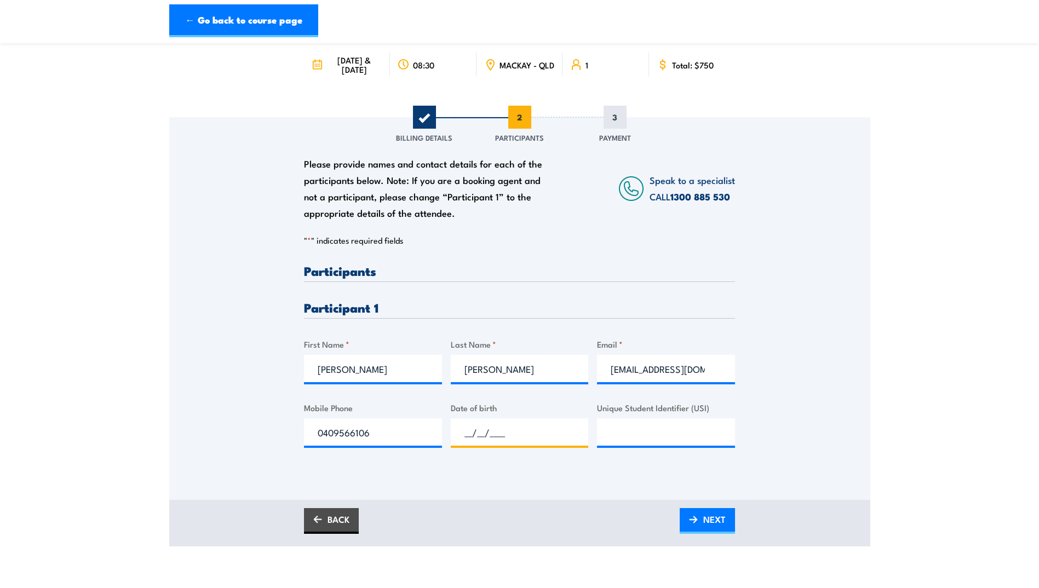
click at [506, 440] on input "__/__/____" at bounding box center [520, 431] width 138 height 27
click at [462, 440] on input "__/__/____" at bounding box center [520, 431] width 138 height 27
paste input "[DATE]"
type input "[DATE]"
click at [628, 437] on input "Unique Student Identifier (USI)" at bounding box center [666, 431] width 138 height 27
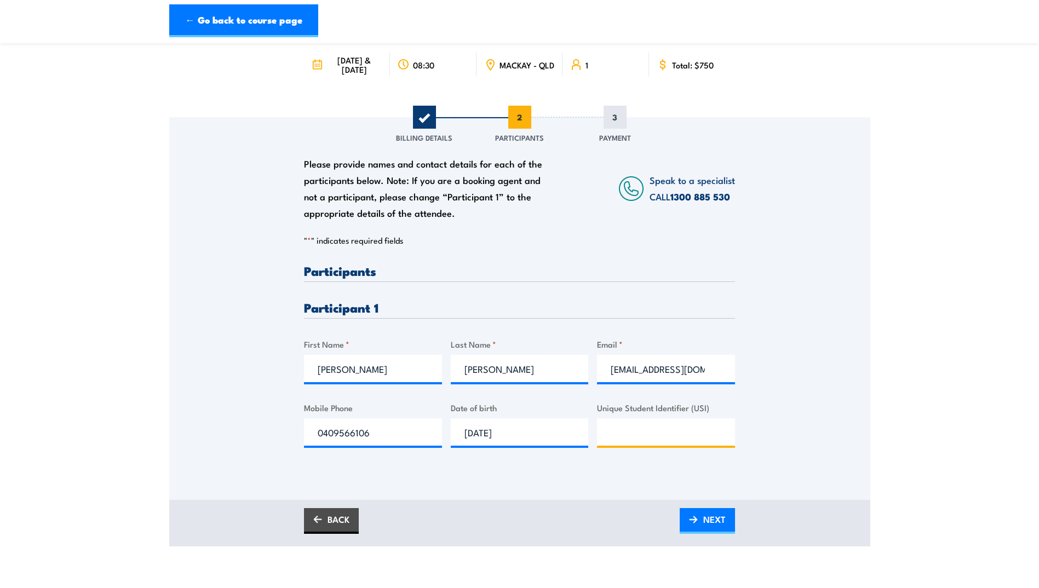
click at [673, 440] on input "Unique Student Identifier (USI)" at bounding box center [666, 431] width 138 height 27
paste input "QBS5SQ46GD"
type input "QBS5SQ46GD"
click at [697, 523] on img at bounding box center [693, 520] width 9 height 8
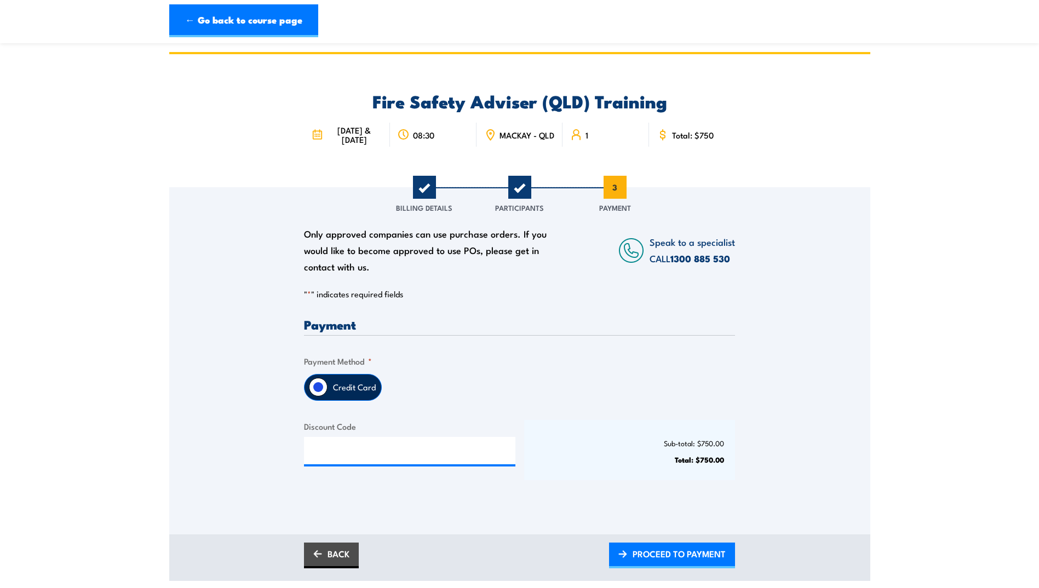
scroll to position [0, 0]
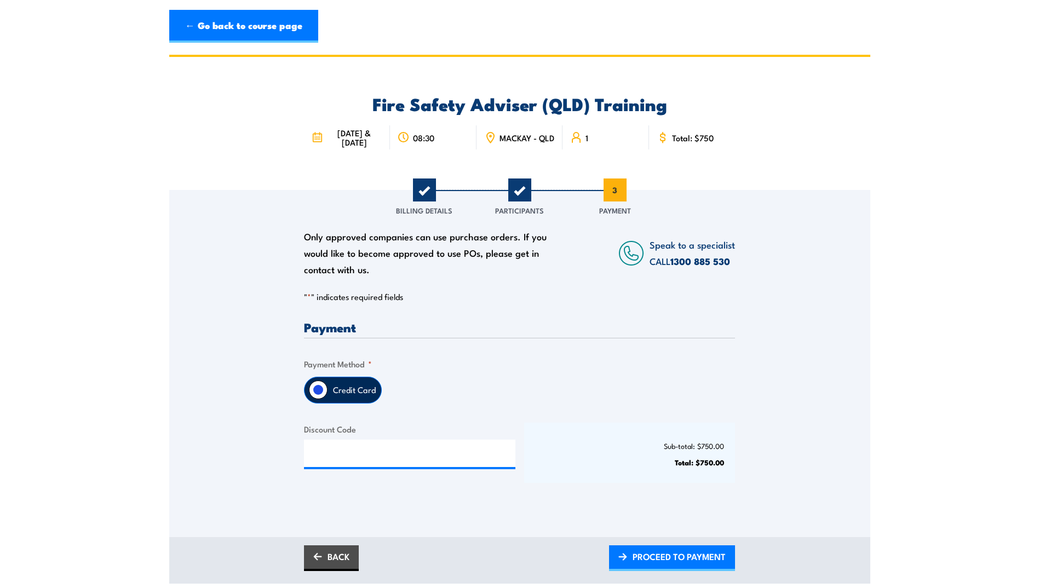
click at [356, 399] on label "Credit Card" at bounding box center [354, 390] width 54 height 26
click at [327, 399] on input "Credit Card" at bounding box center [318, 390] width 19 height 19
click at [322, 396] on input "Credit Card" at bounding box center [318, 390] width 19 height 19
click at [682, 564] on span "PROCEED TO PAYMENT" at bounding box center [678, 556] width 93 height 29
